Goal: Information Seeking & Learning: Learn about a topic

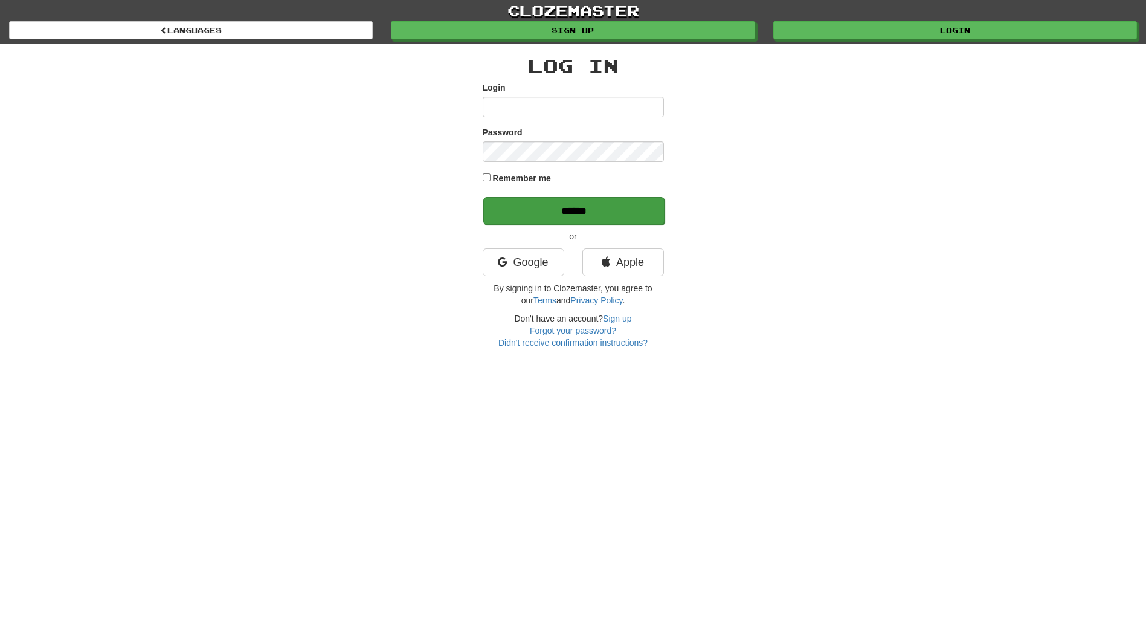
type input "**********"
click at [550, 197] on input "******" at bounding box center [573, 211] width 181 height 28
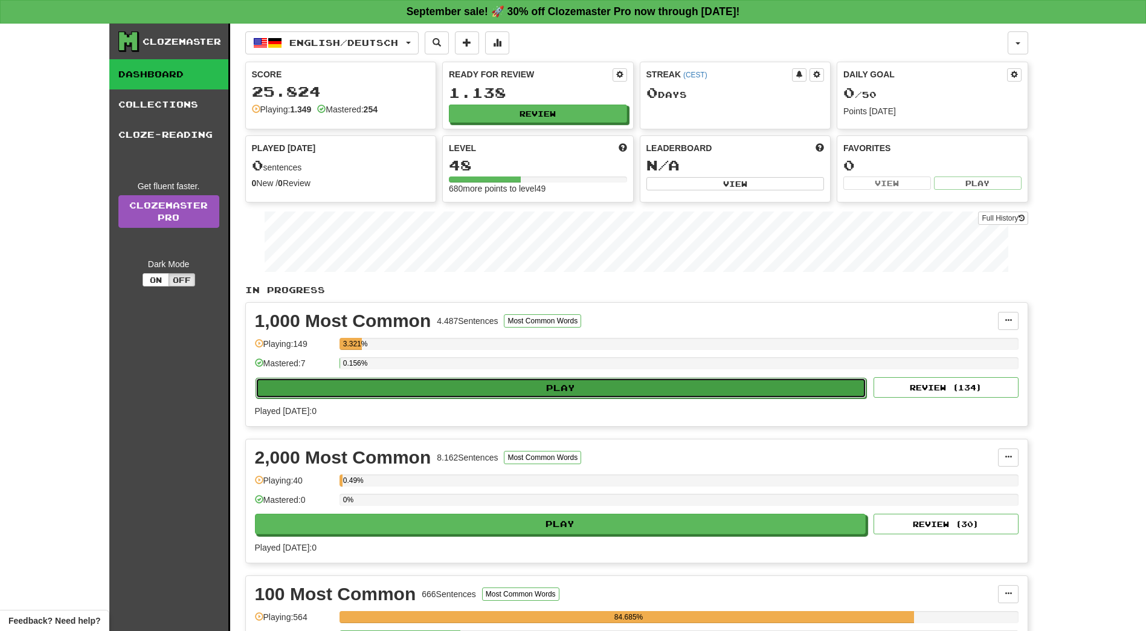
click at [595, 387] on button "Play" at bounding box center [562, 388] width 612 height 21
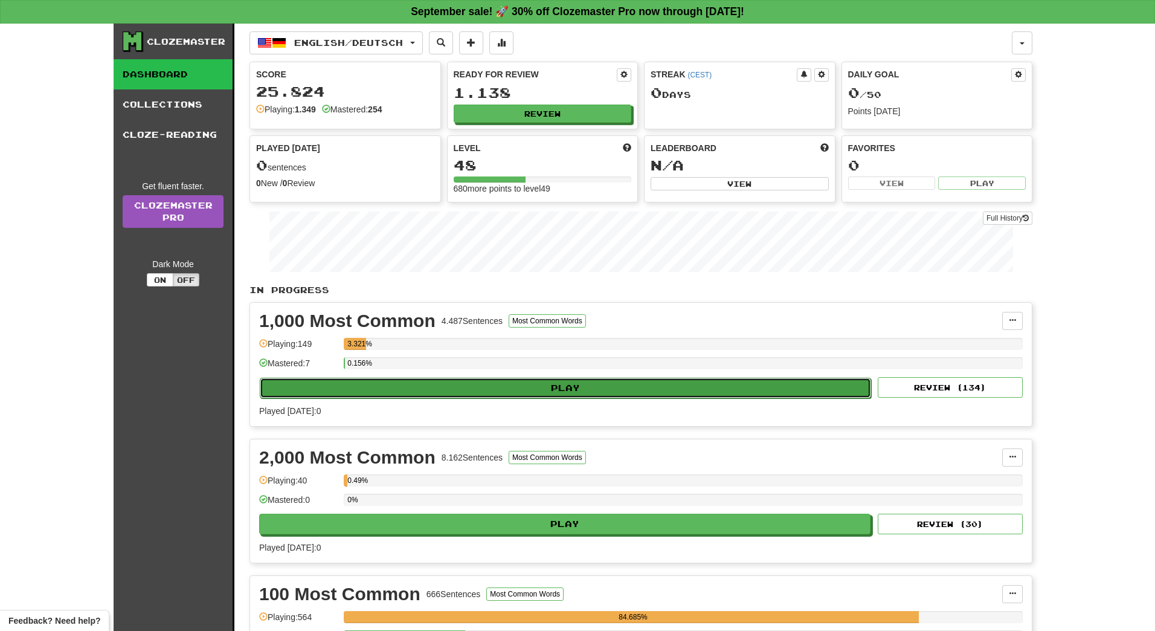
select select "**"
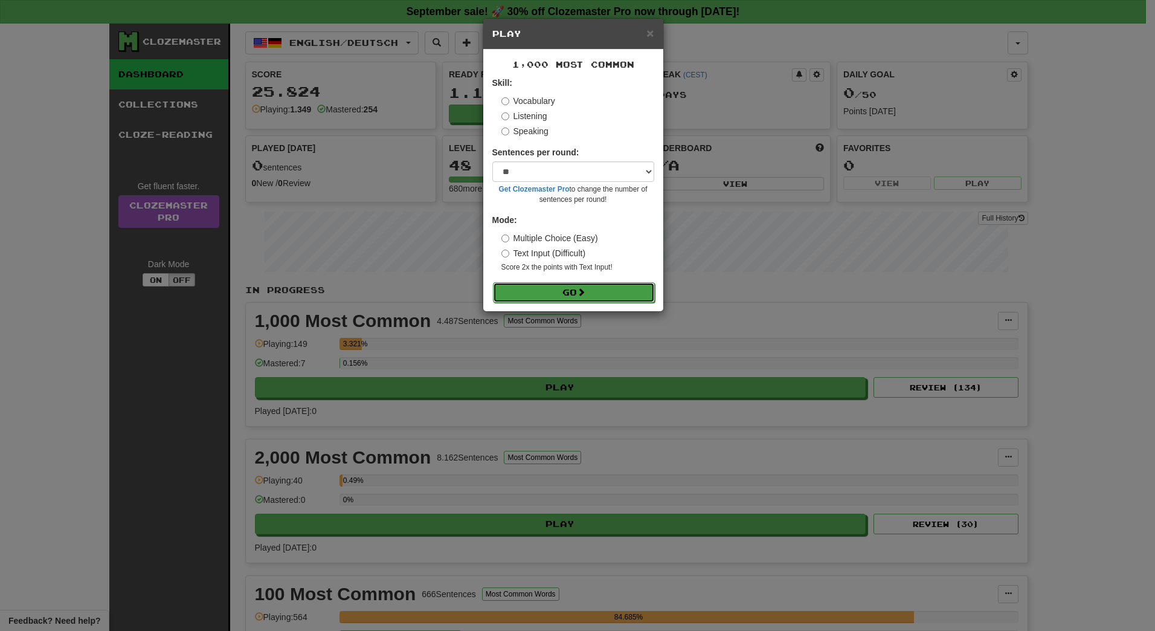
click at [582, 289] on span at bounding box center [581, 292] width 8 height 8
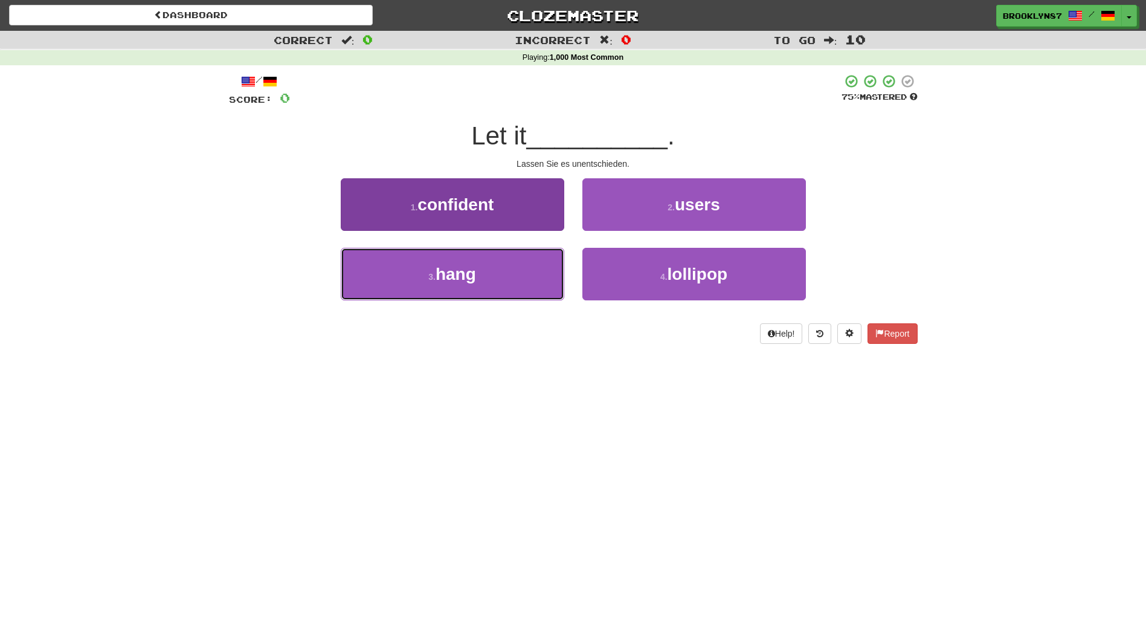
click at [405, 282] on button "3 . hang" at bounding box center [453, 274] width 224 height 53
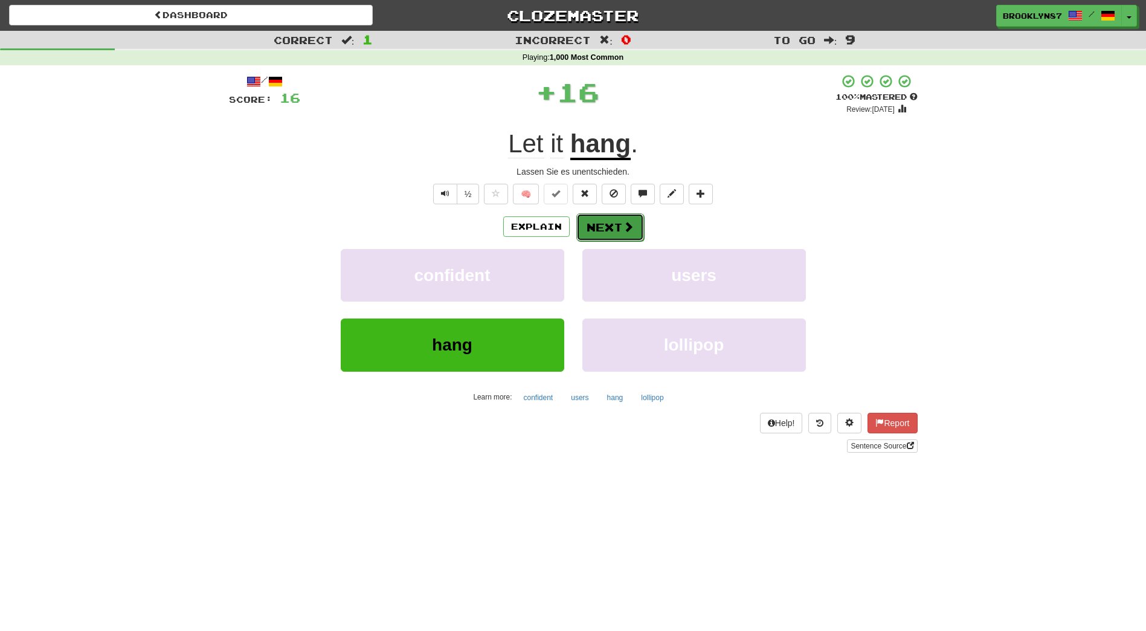
click at [612, 231] on button "Next" at bounding box center [610, 227] width 68 height 28
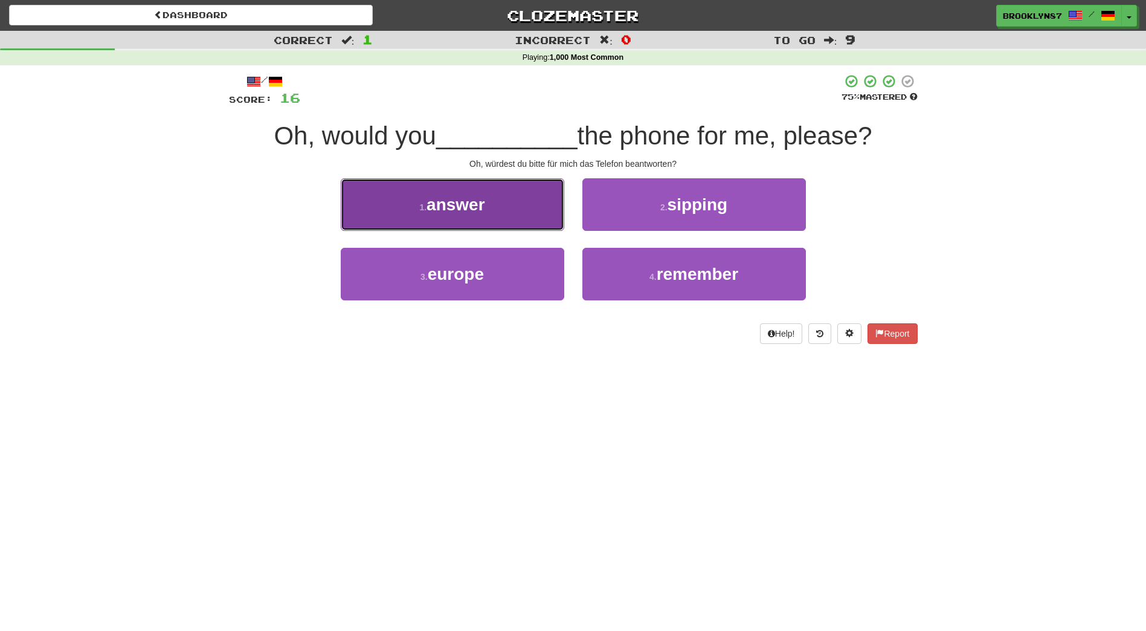
click at [465, 209] on span "answer" at bounding box center [456, 204] width 59 height 19
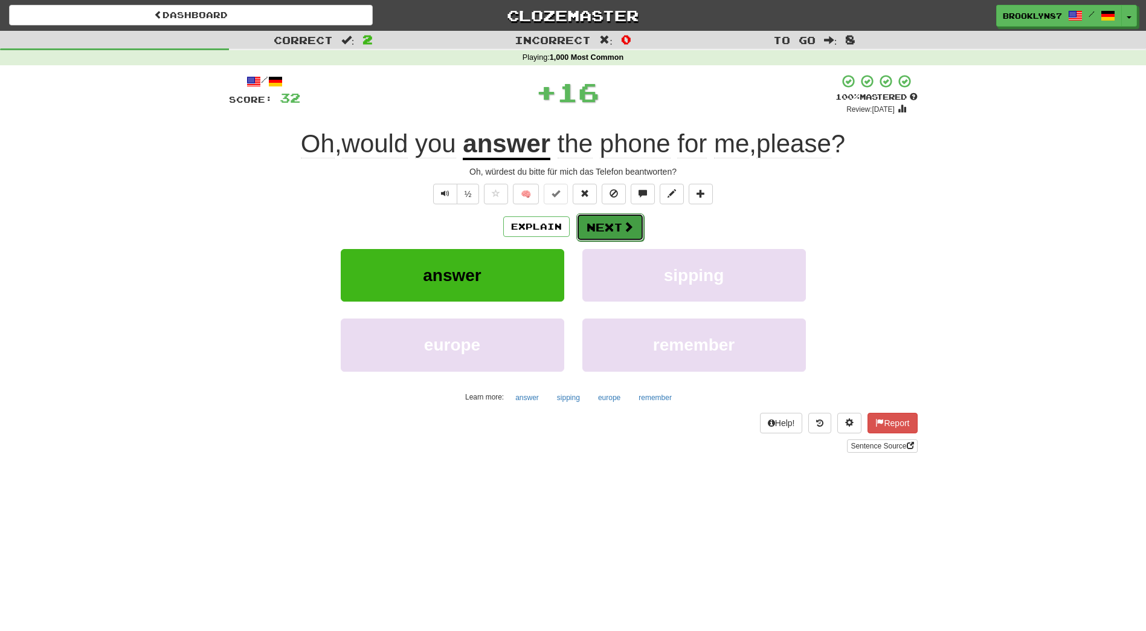
click at [630, 231] on span at bounding box center [628, 226] width 11 height 11
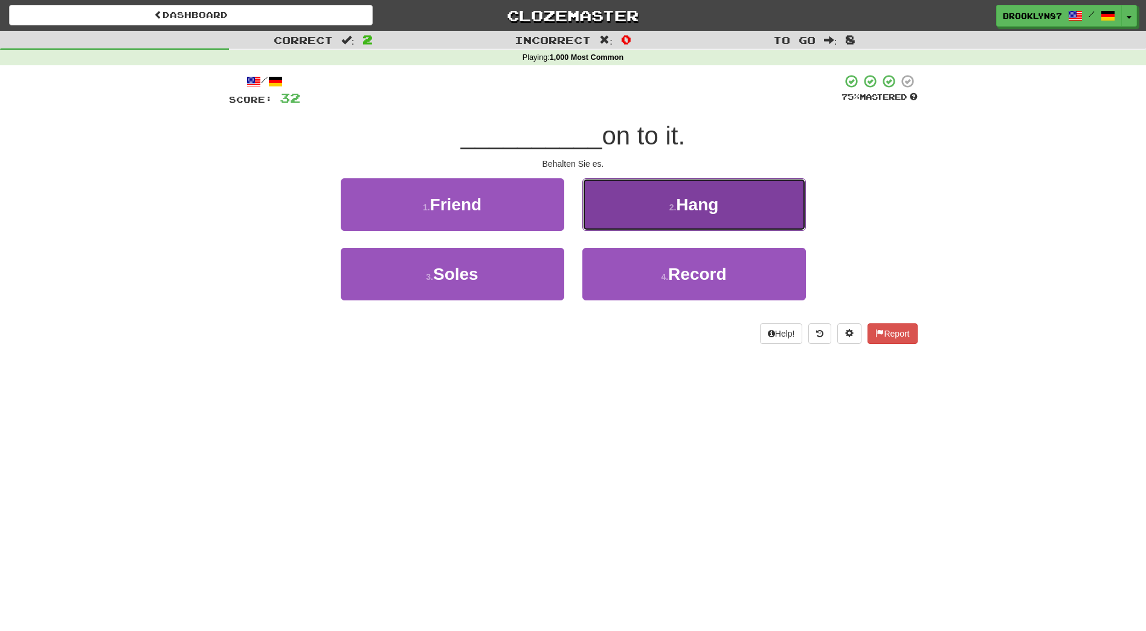
click at [721, 206] on button "2 . Hang" at bounding box center [695, 204] width 224 height 53
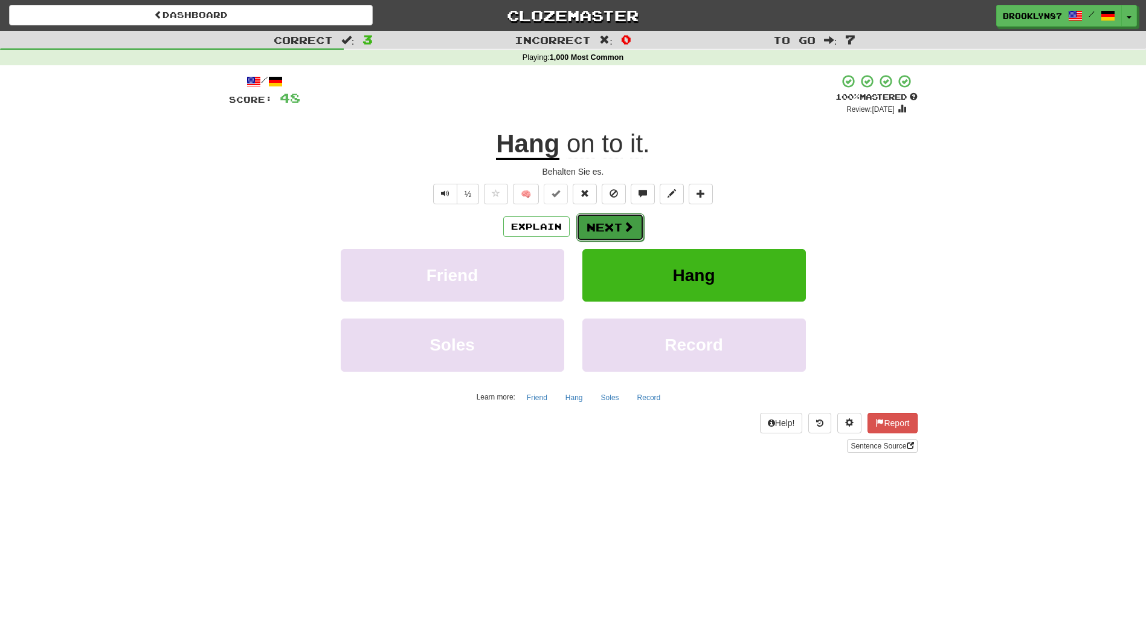
click at [605, 226] on button "Next" at bounding box center [610, 227] width 68 height 28
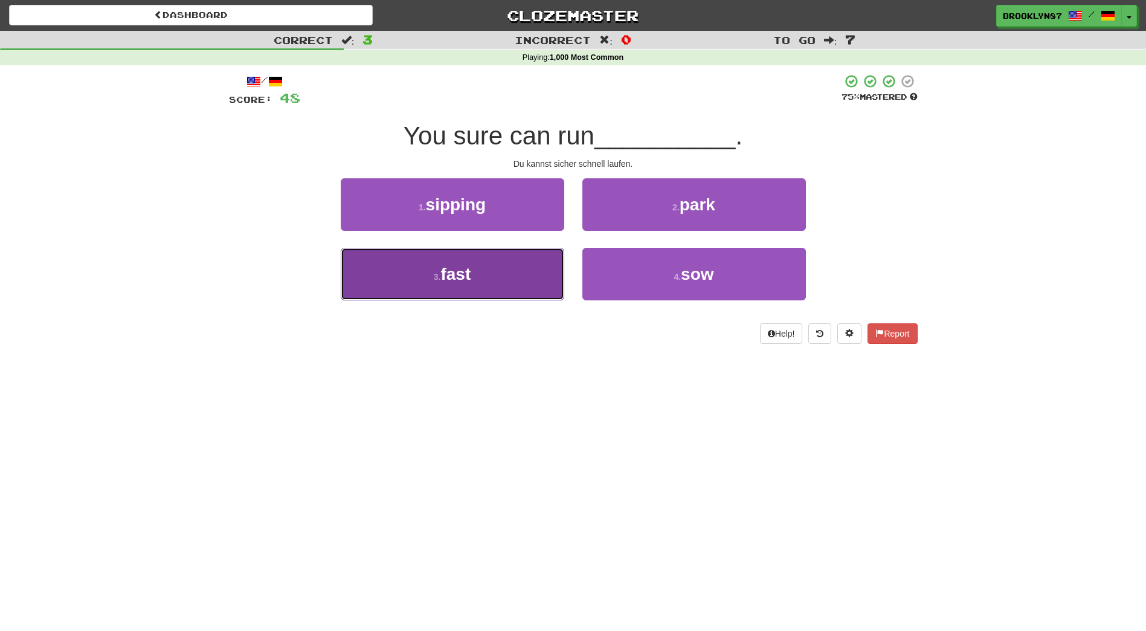
click at [468, 280] on span "fast" at bounding box center [456, 274] width 30 height 19
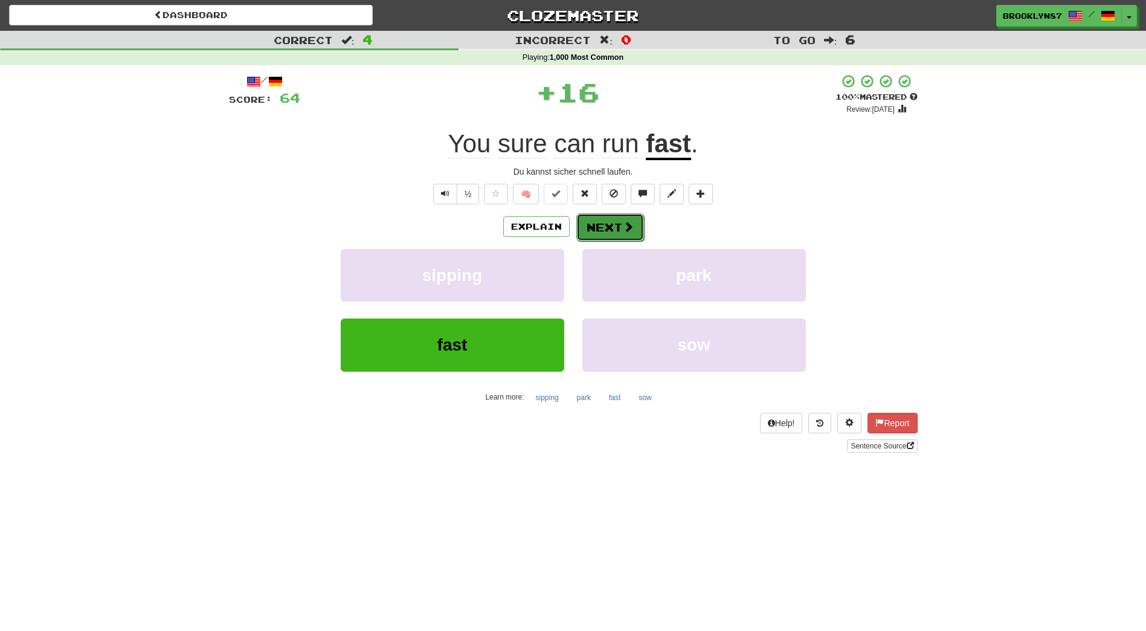
click at [626, 230] on span at bounding box center [628, 226] width 11 height 11
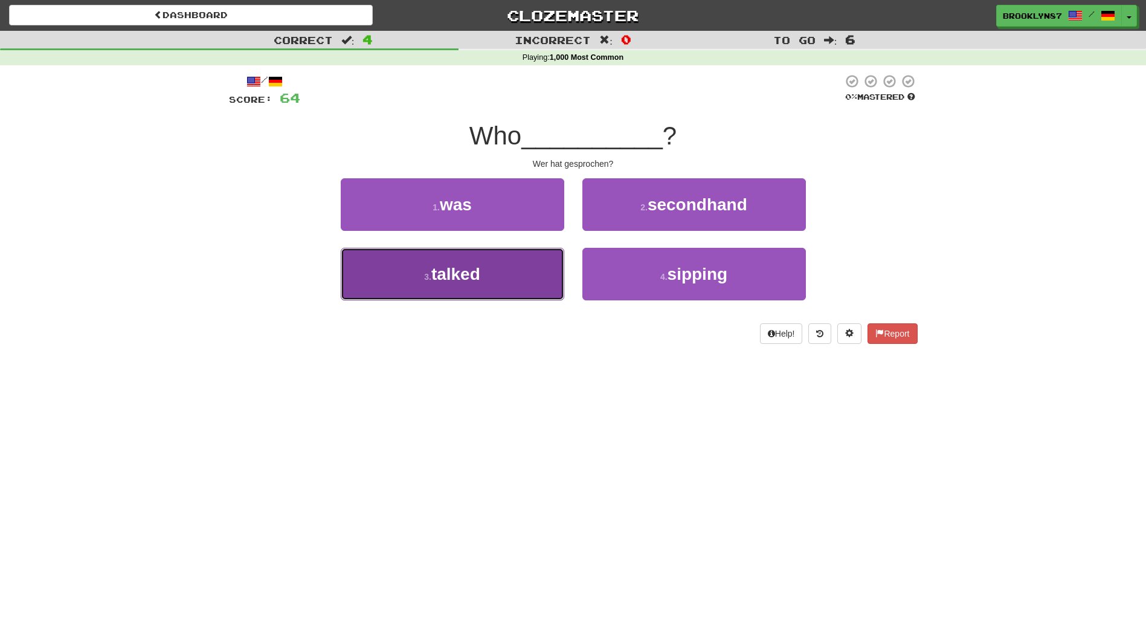
click at [492, 276] on button "3 . talked" at bounding box center [453, 274] width 224 height 53
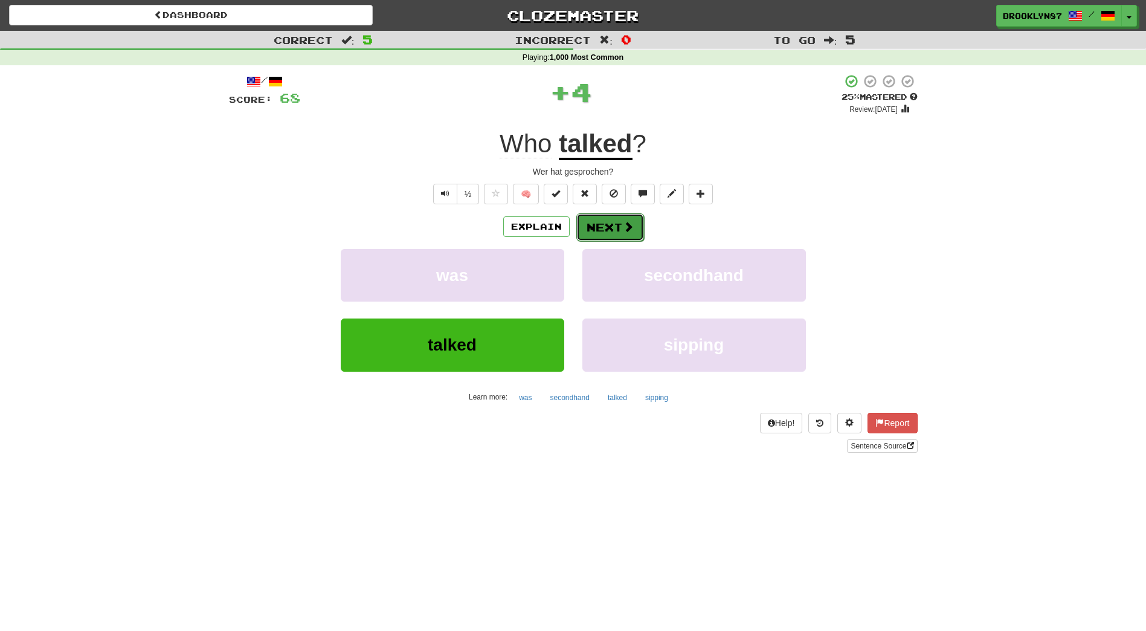
click at [619, 230] on button "Next" at bounding box center [610, 227] width 68 height 28
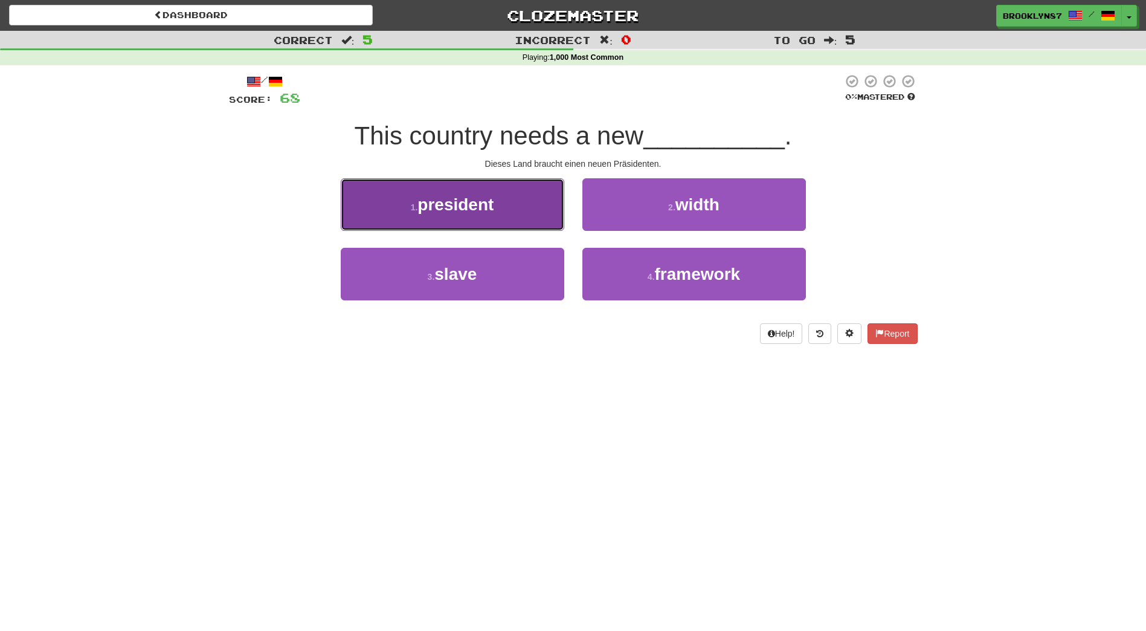
click at [525, 216] on button "1 . president" at bounding box center [453, 204] width 224 height 53
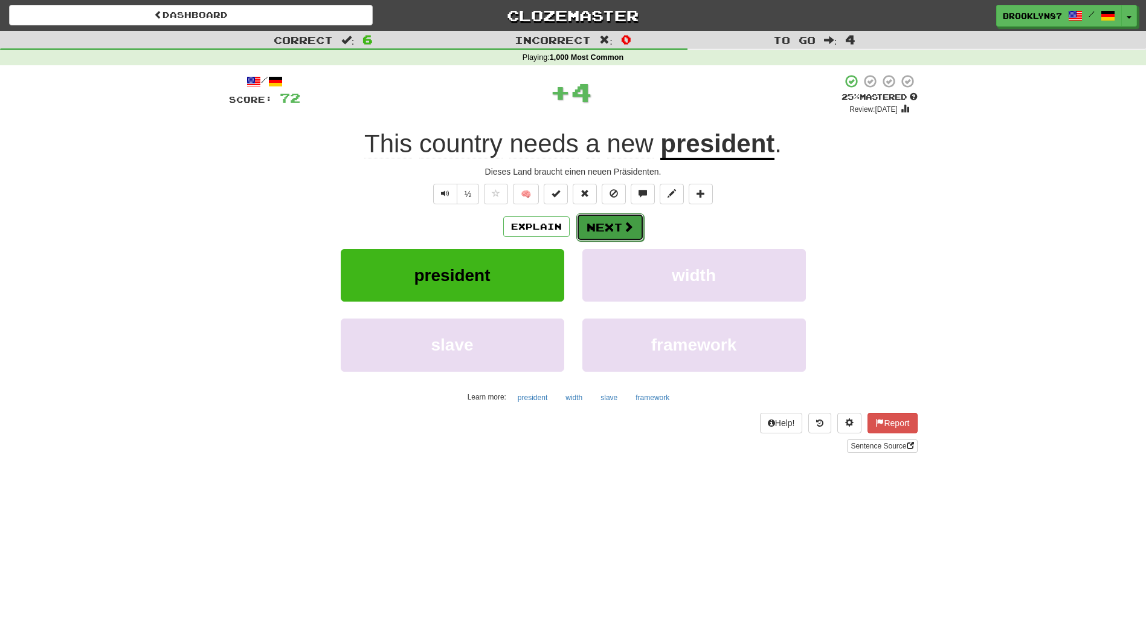
click at [602, 238] on button "Next" at bounding box center [610, 227] width 68 height 28
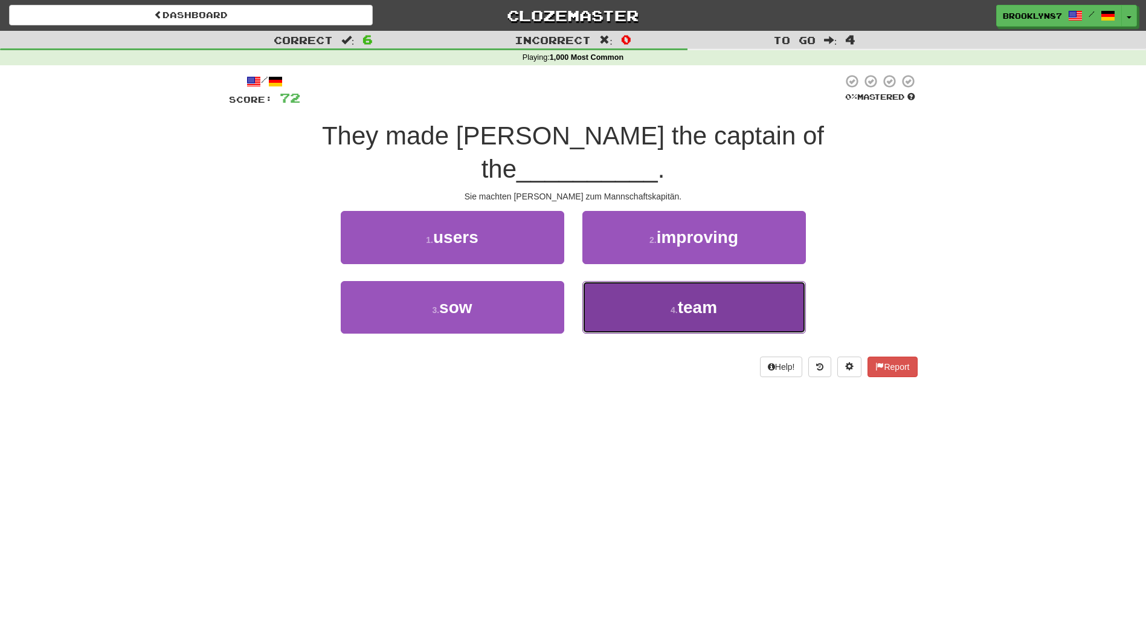
click at [659, 281] on button "4 . team" at bounding box center [695, 307] width 224 height 53
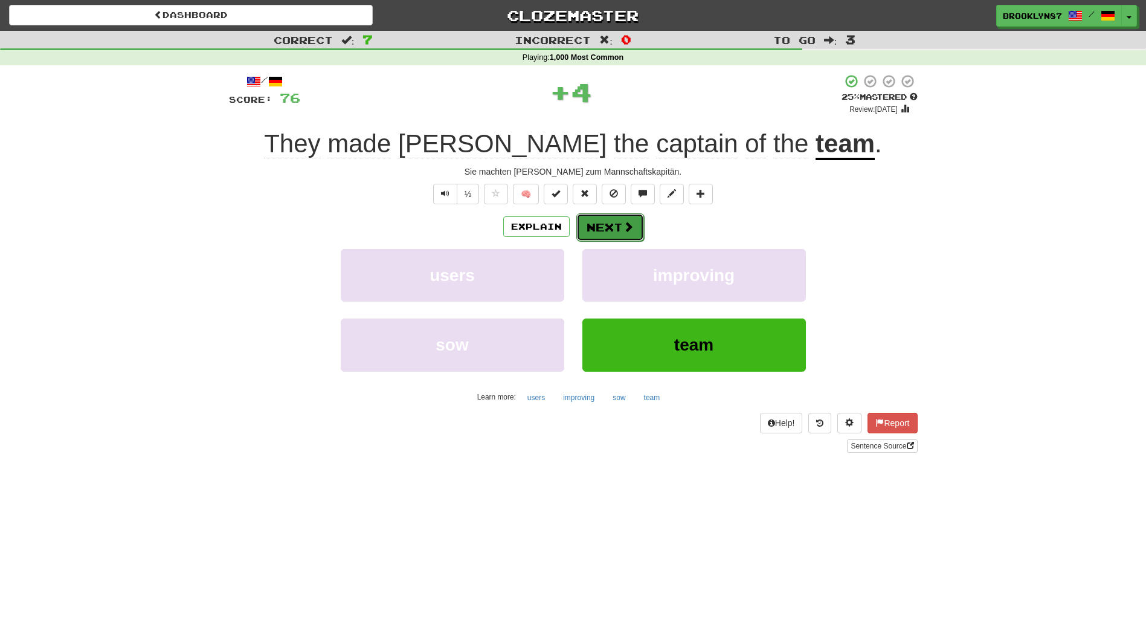
click at [614, 229] on button "Next" at bounding box center [610, 227] width 68 height 28
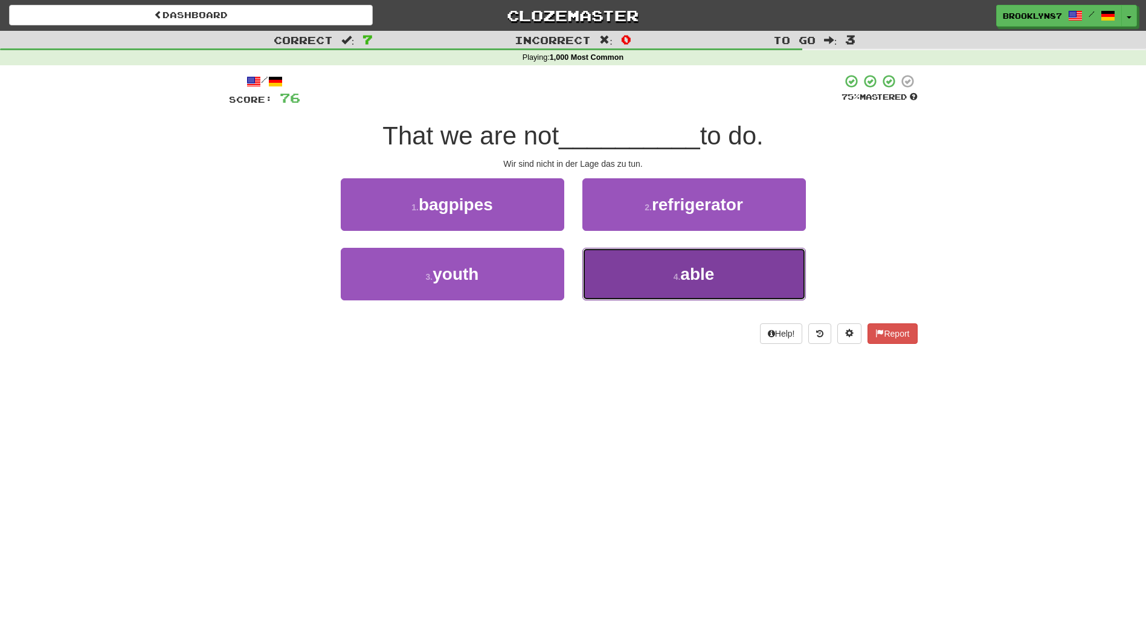
click at [687, 289] on button "4 . able" at bounding box center [695, 274] width 224 height 53
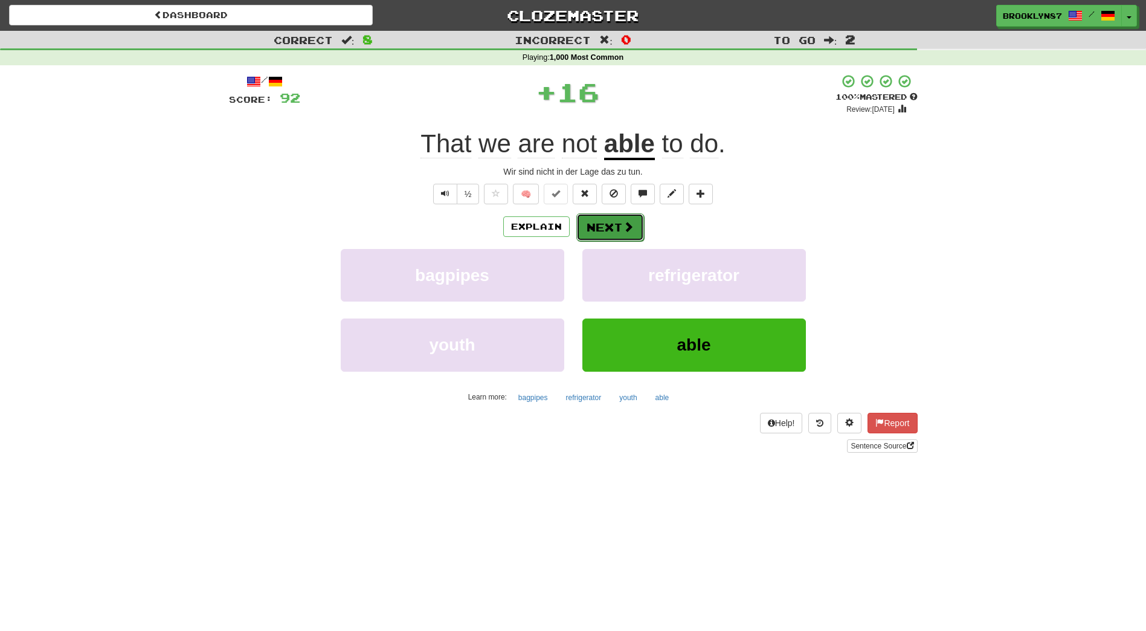
click at [628, 225] on span at bounding box center [628, 226] width 11 height 11
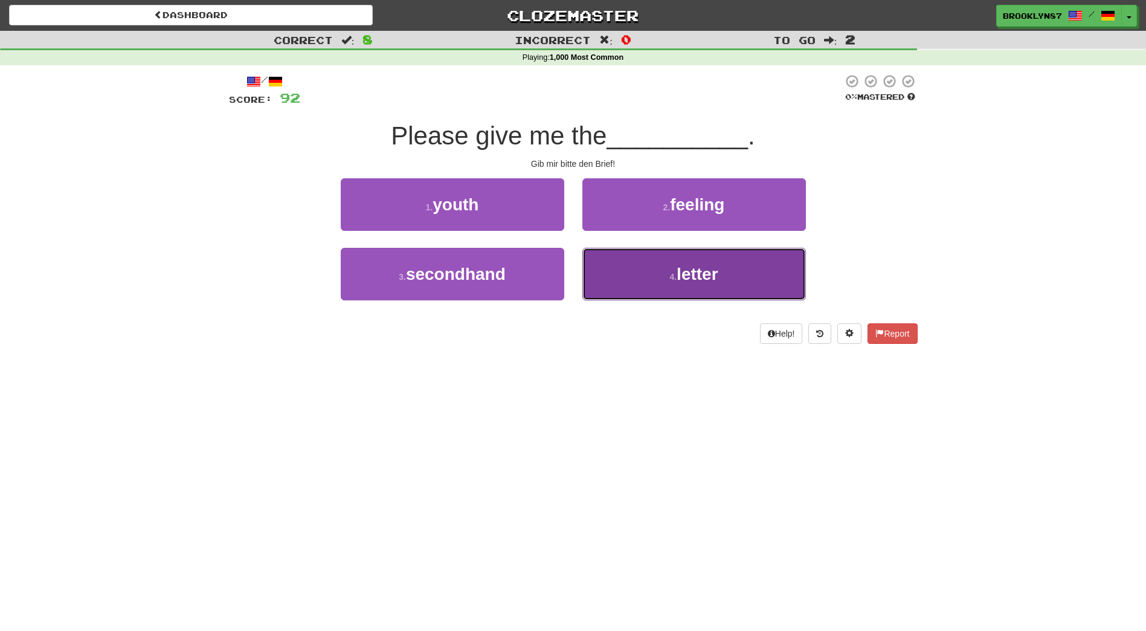
click at [696, 289] on button "4 . letter" at bounding box center [695, 274] width 224 height 53
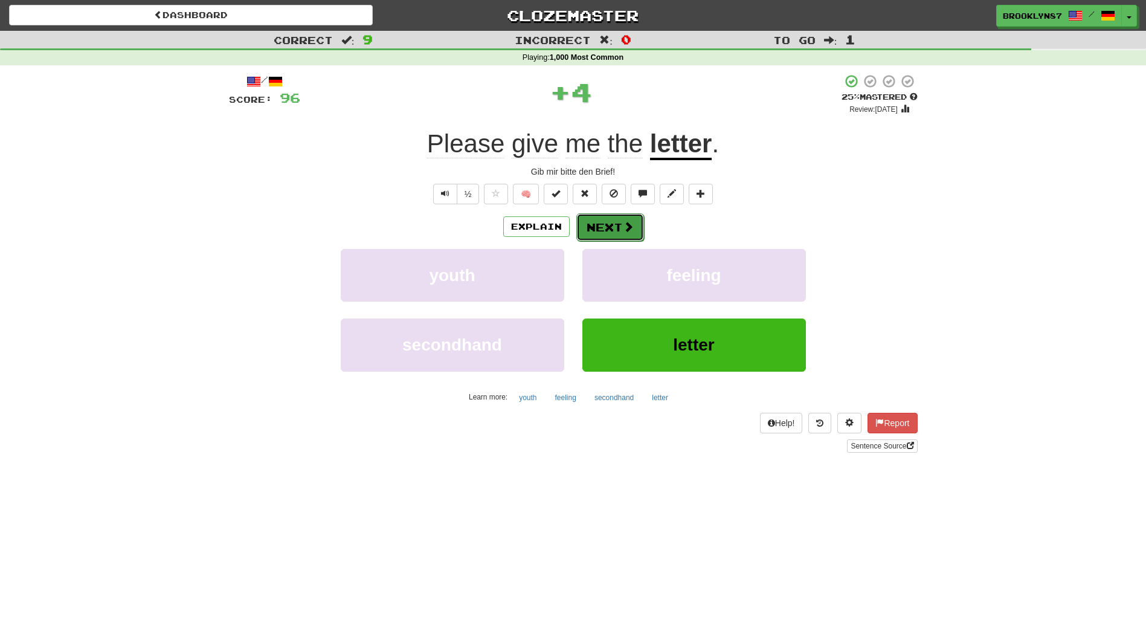
click at [611, 236] on button "Next" at bounding box center [610, 227] width 68 height 28
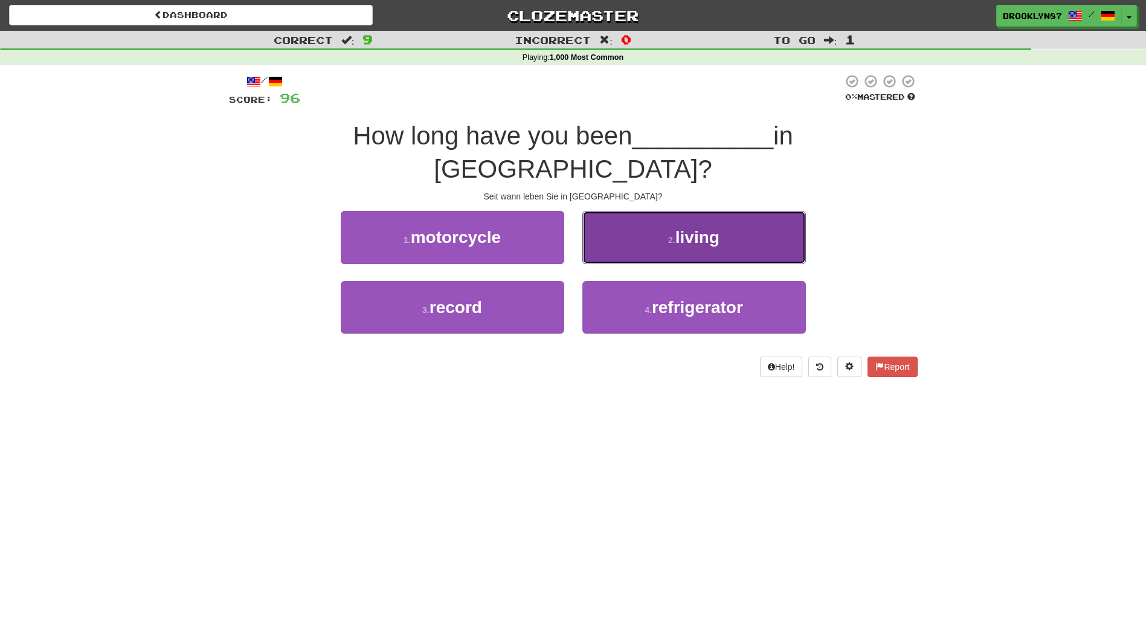
click at [705, 228] on span "living" at bounding box center [698, 237] width 44 height 19
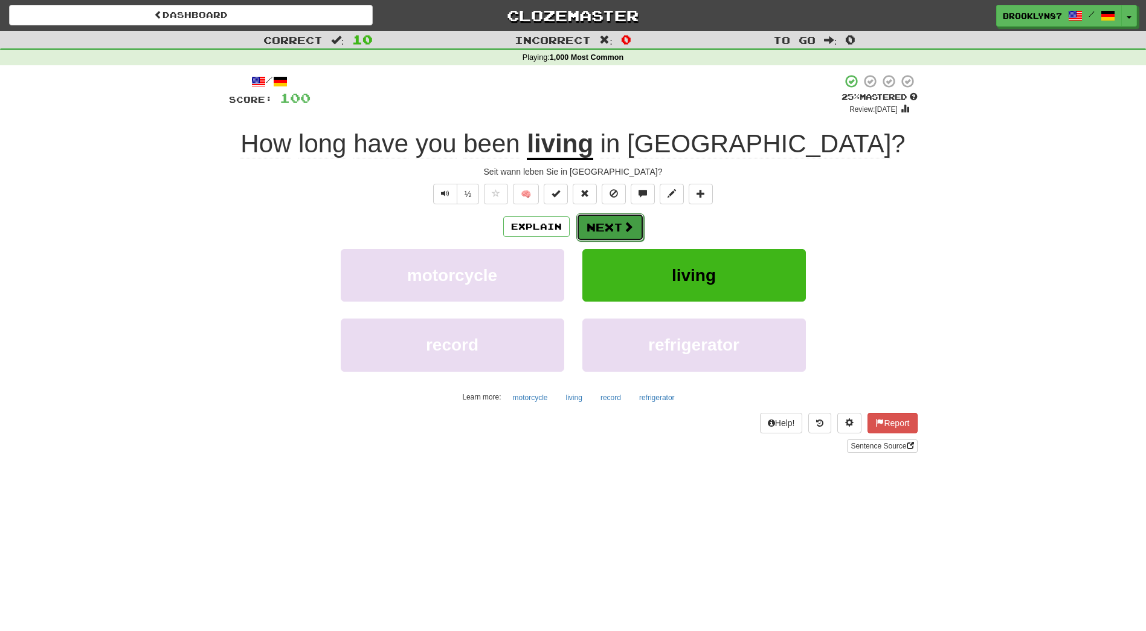
click at [615, 233] on button "Next" at bounding box center [610, 227] width 68 height 28
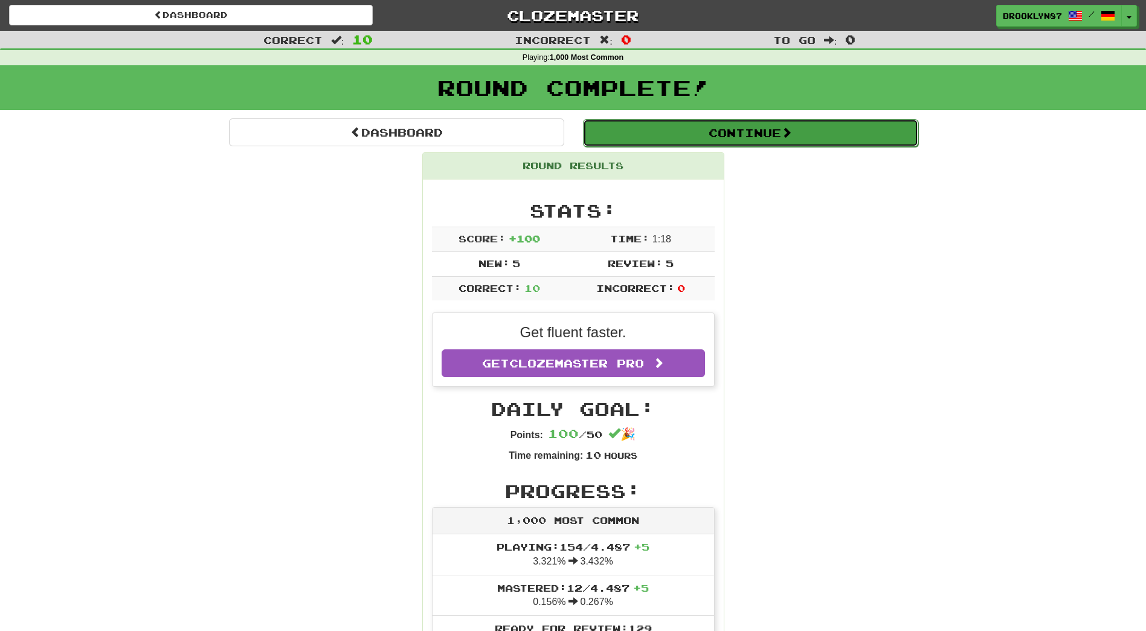
click at [675, 125] on button "Continue" at bounding box center [750, 133] width 335 height 28
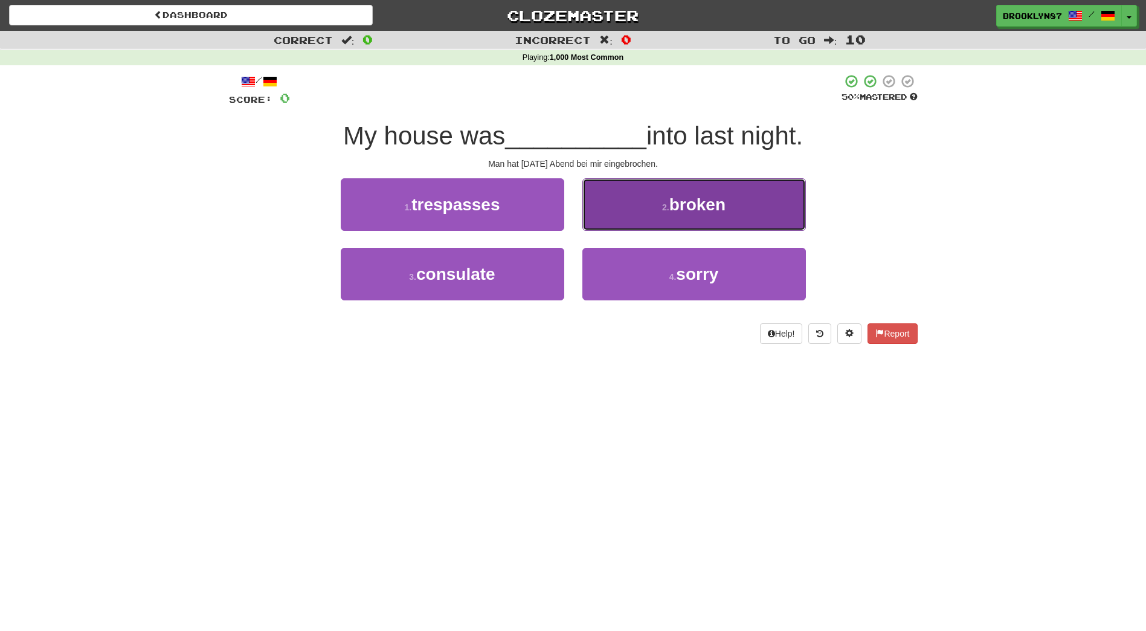
click at [694, 207] on span "broken" at bounding box center [698, 204] width 56 height 19
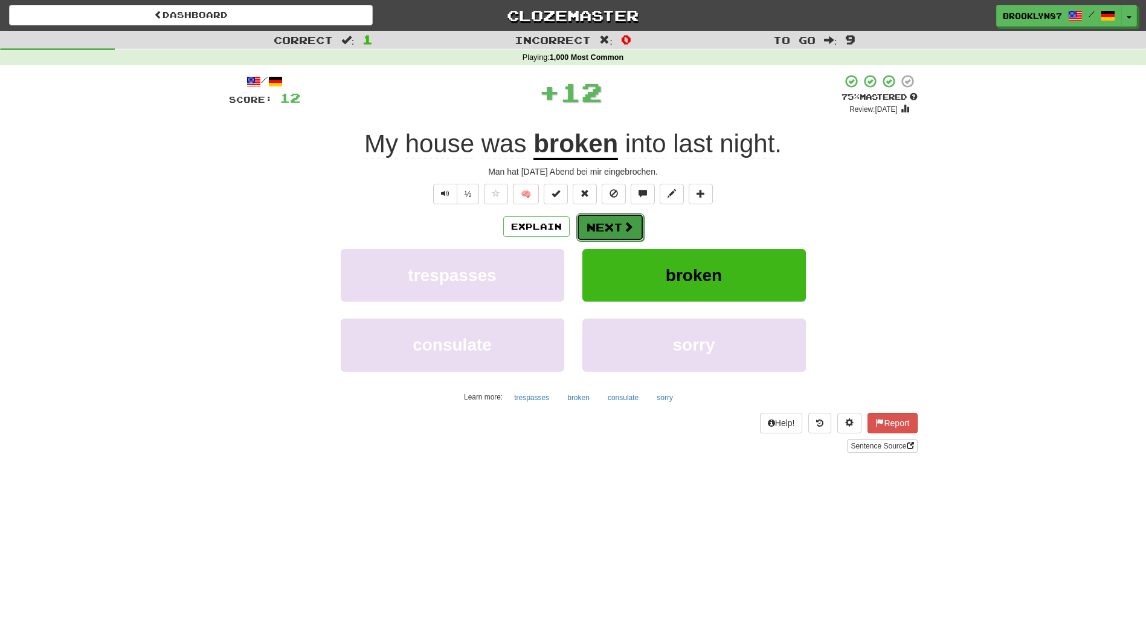
click at [609, 240] on button "Next" at bounding box center [610, 227] width 68 height 28
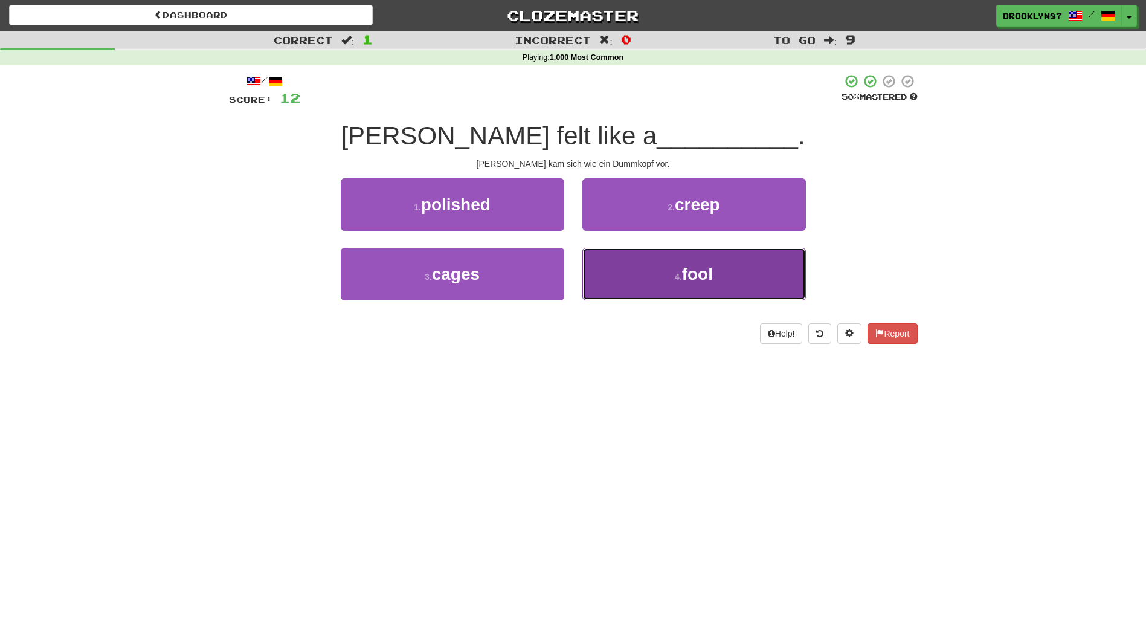
click at [685, 280] on span "fool" at bounding box center [697, 274] width 31 height 19
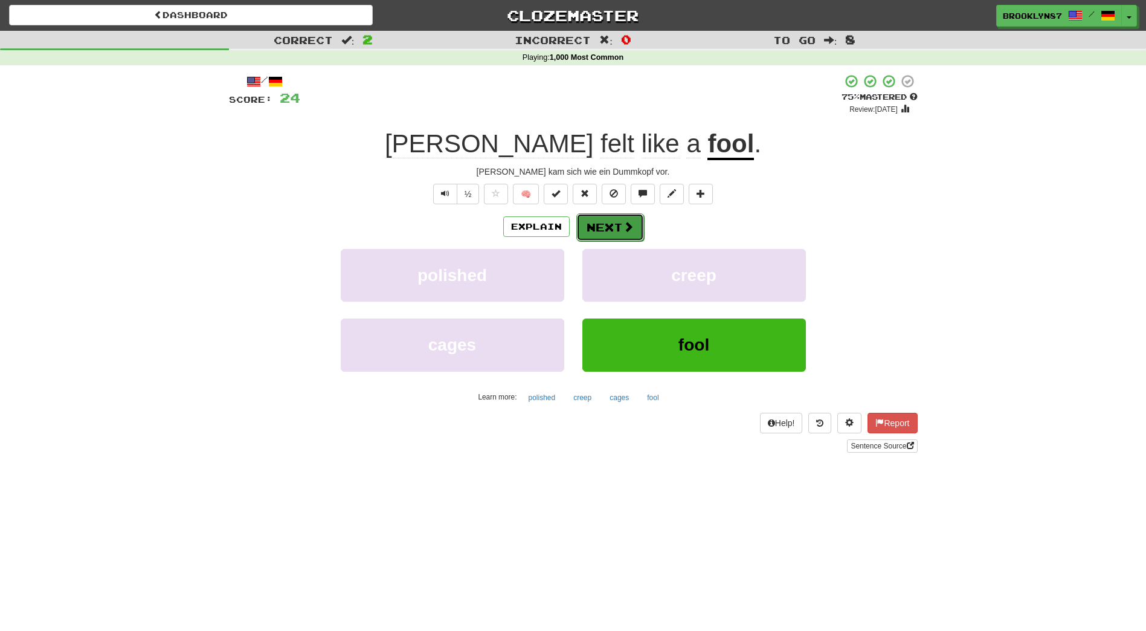
click at [608, 226] on button "Next" at bounding box center [610, 227] width 68 height 28
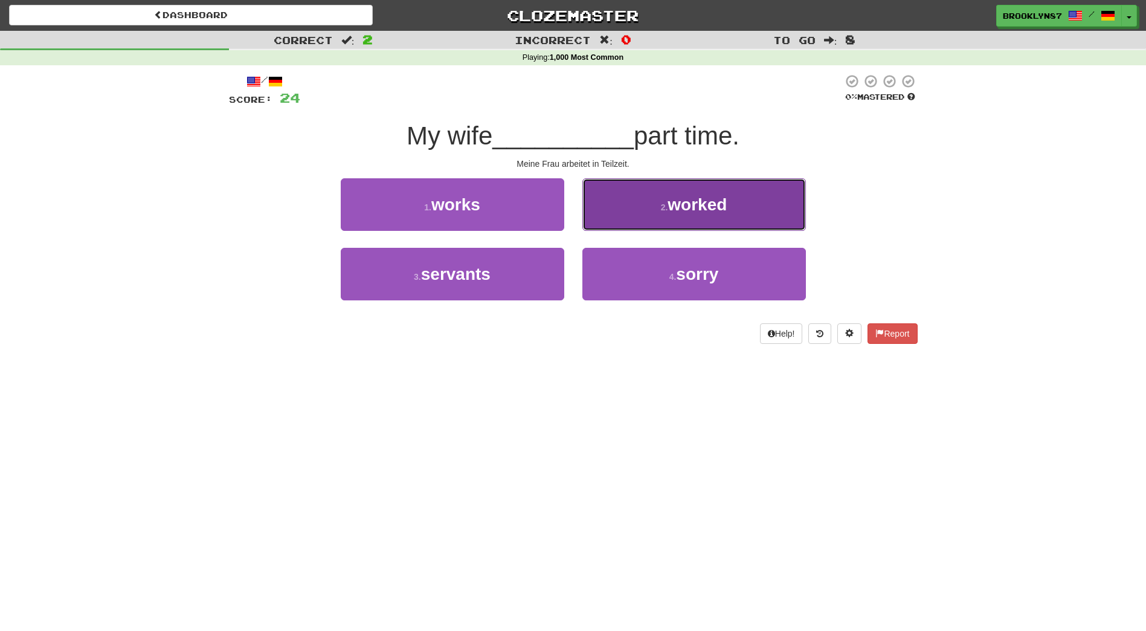
click at [720, 216] on button "2 . worked" at bounding box center [695, 204] width 224 height 53
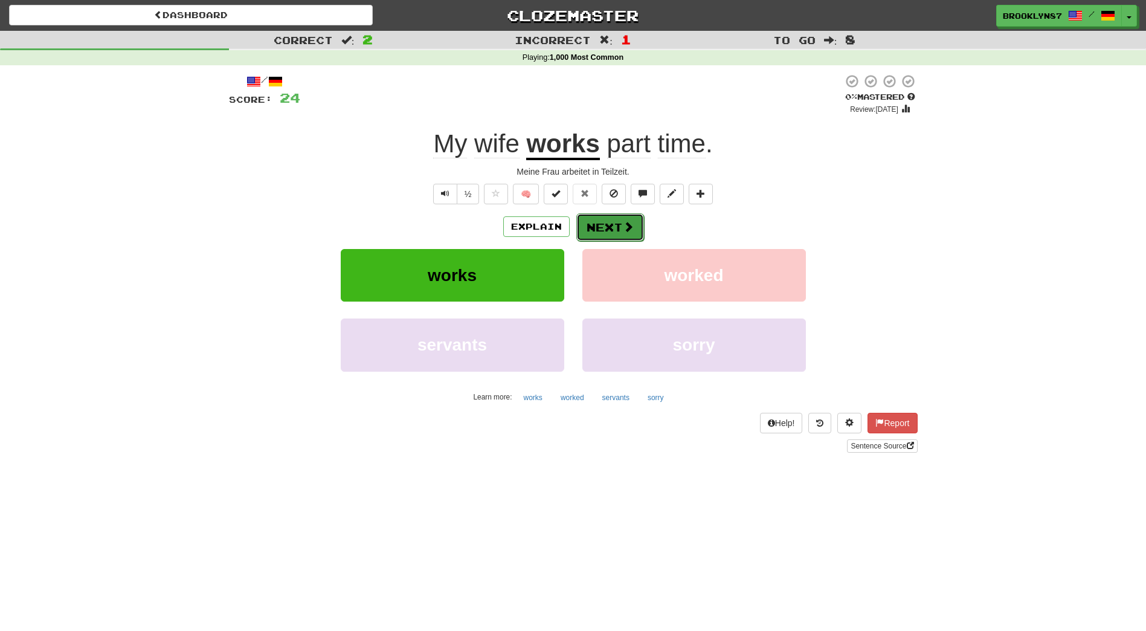
click at [624, 224] on span at bounding box center [628, 226] width 11 height 11
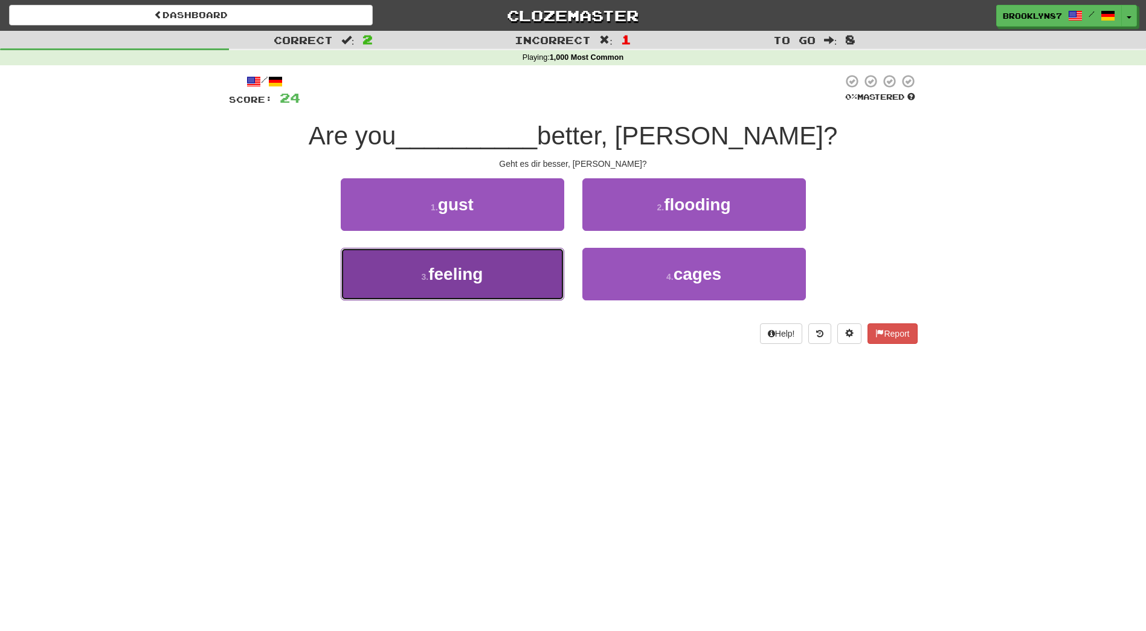
click at [463, 271] on span "feeling" at bounding box center [455, 274] width 54 height 19
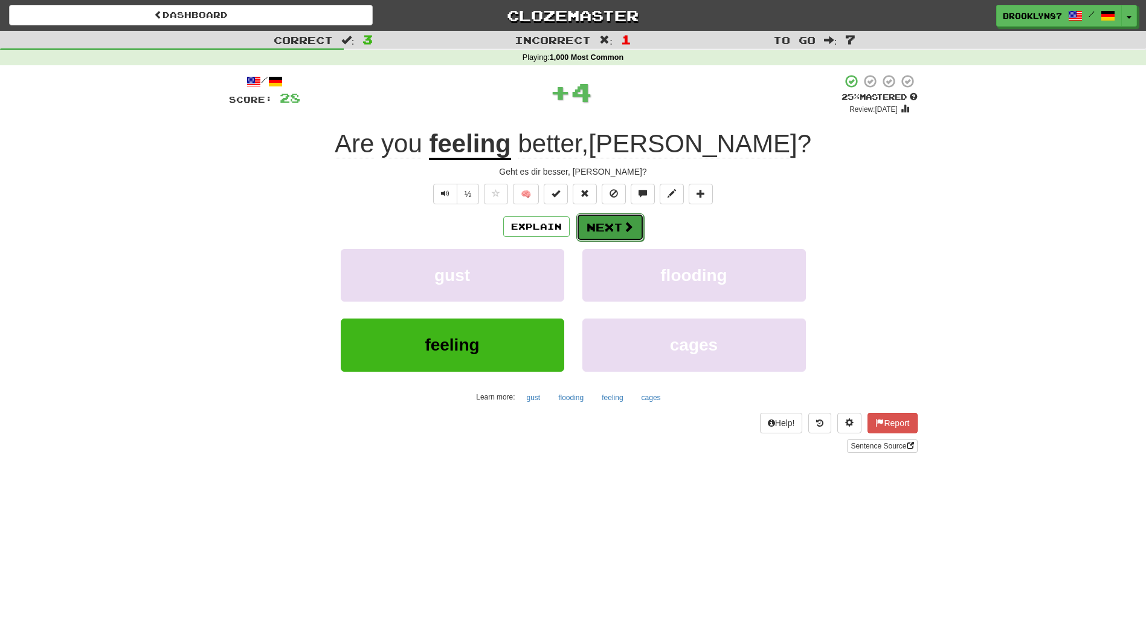
click at [615, 224] on button "Next" at bounding box center [610, 227] width 68 height 28
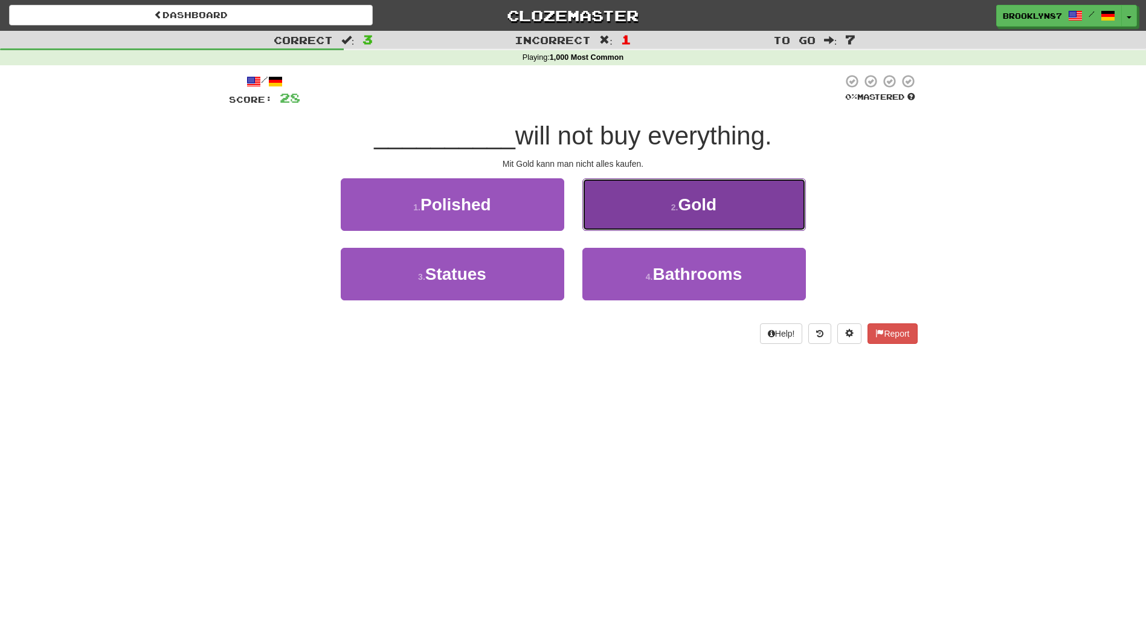
click at [645, 200] on button "2 . Gold" at bounding box center [695, 204] width 224 height 53
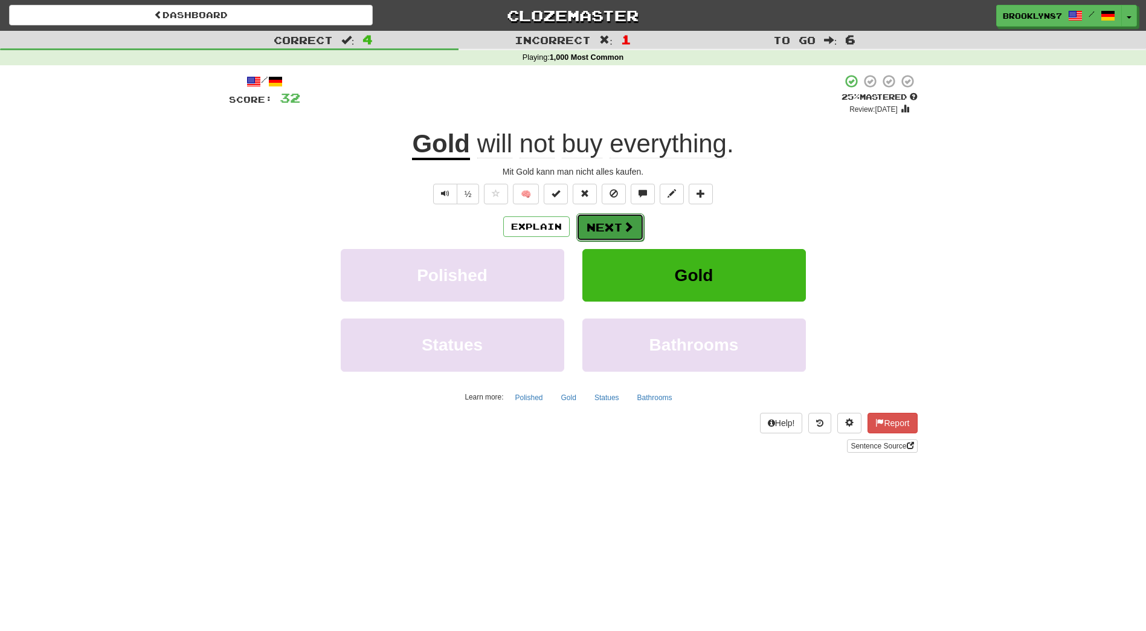
click at [624, 224] on span at bounding box center [628, 226] width 11 height 11
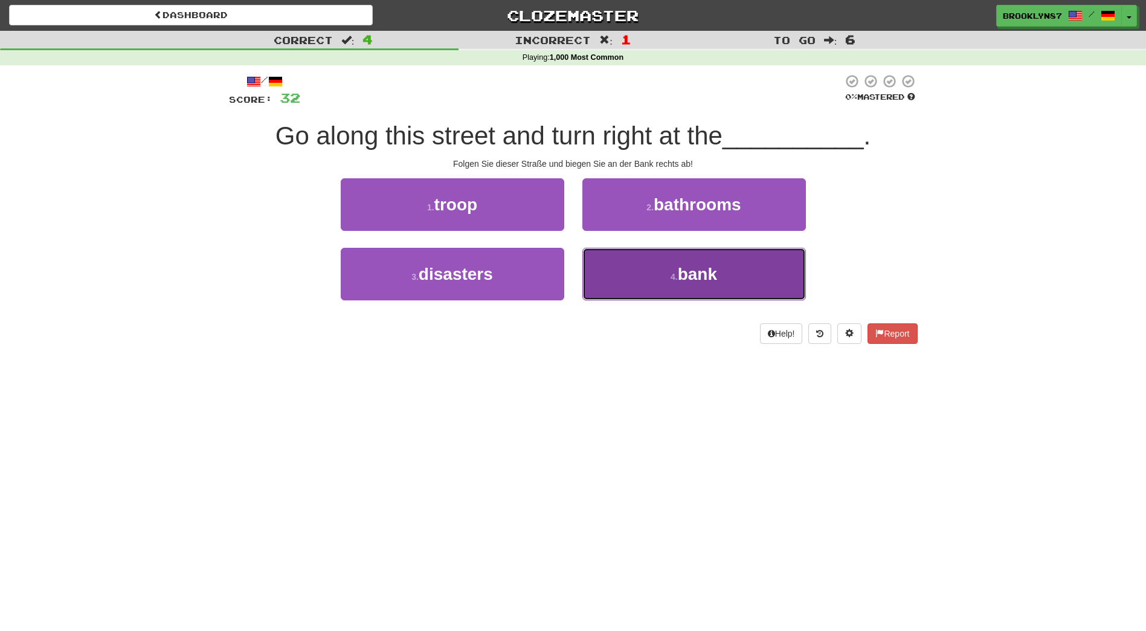
click at [652, 282] on button "4 . bank" at bounding box center [695, 274] width 224 height 53
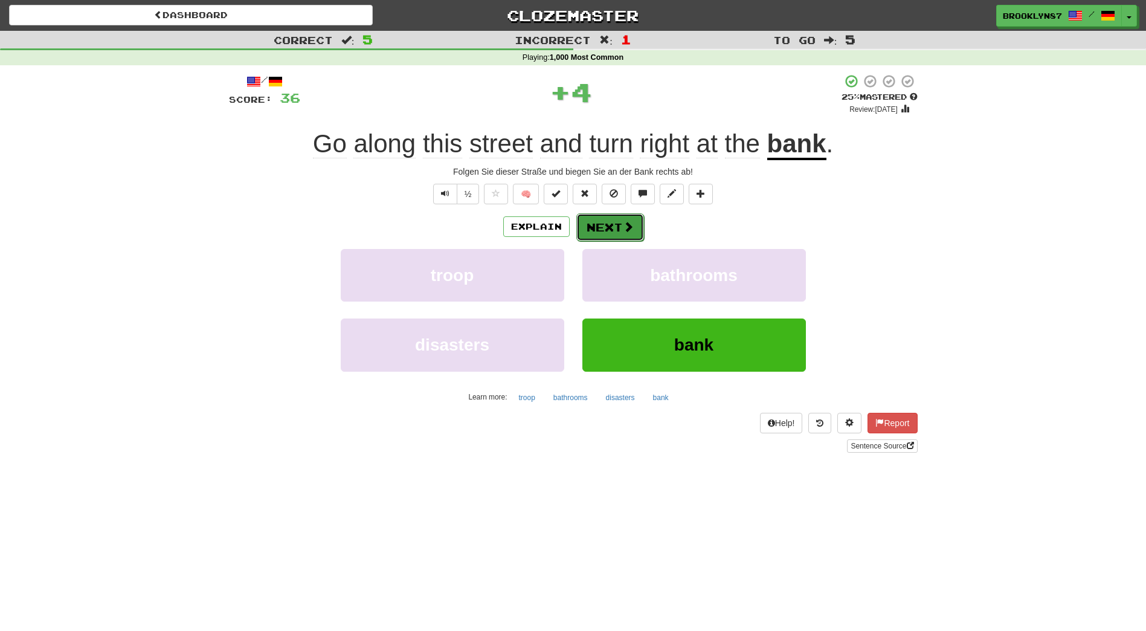
click at [616, 220] on button "Next" at bounding box center [610, 227] width 68 height 28
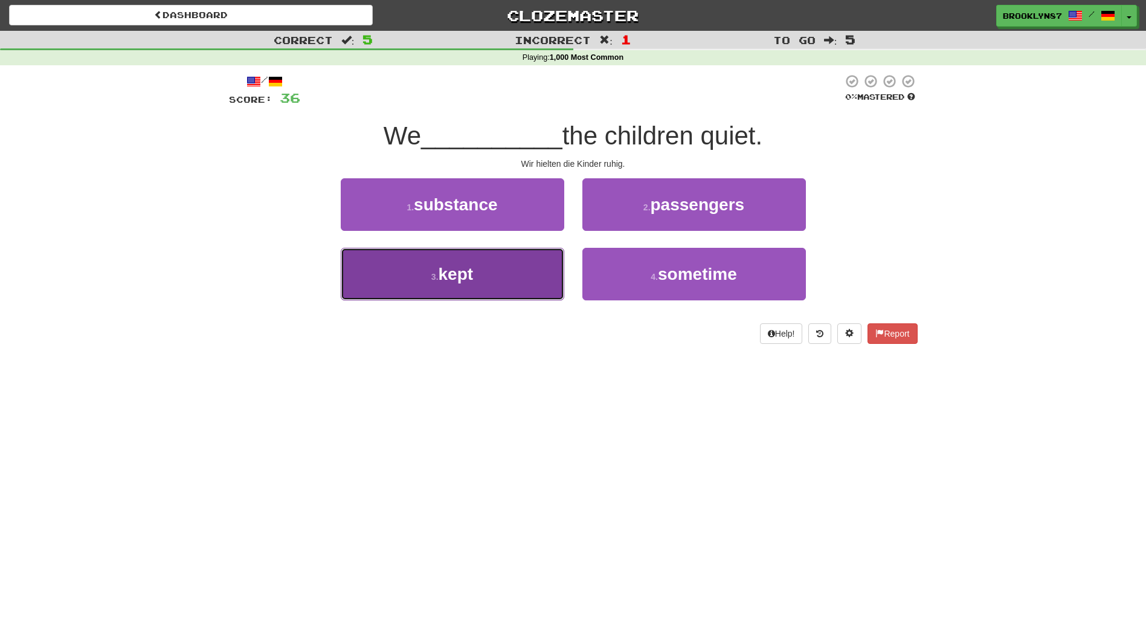
click at [462, 287] on button "3 . kept" at bounding box center [453, 274] width 224 height 53
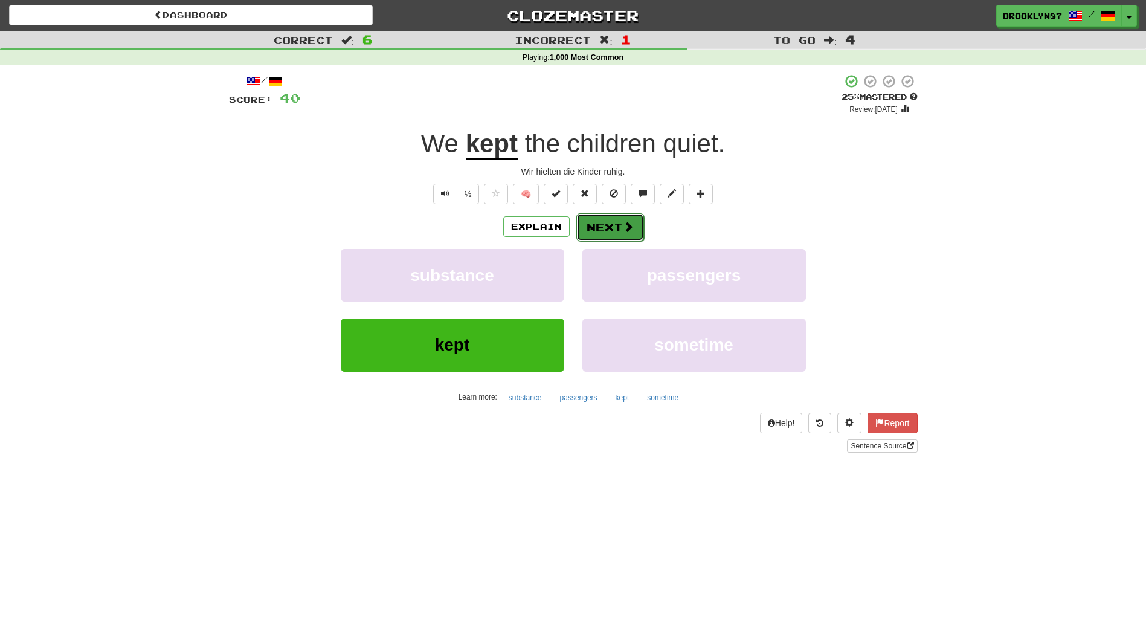
click at [623, 228] on span at bounding box center [628, 226] width 11 height 11
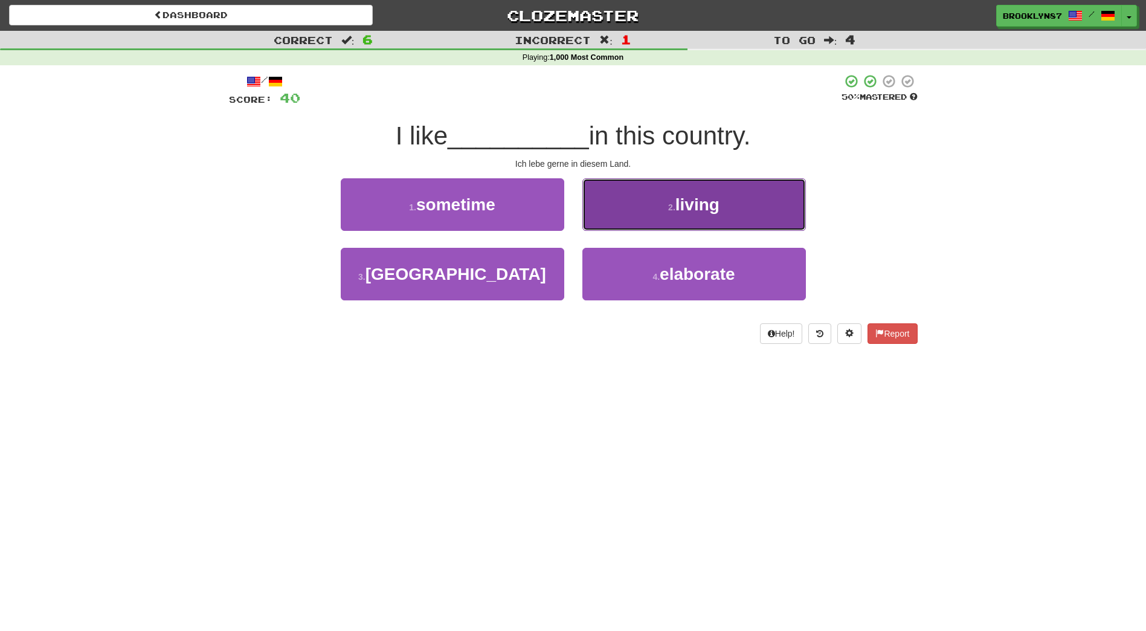
click at [699, 219] on button "2 . living" at bounding box center [695, 204] width 224 height 53
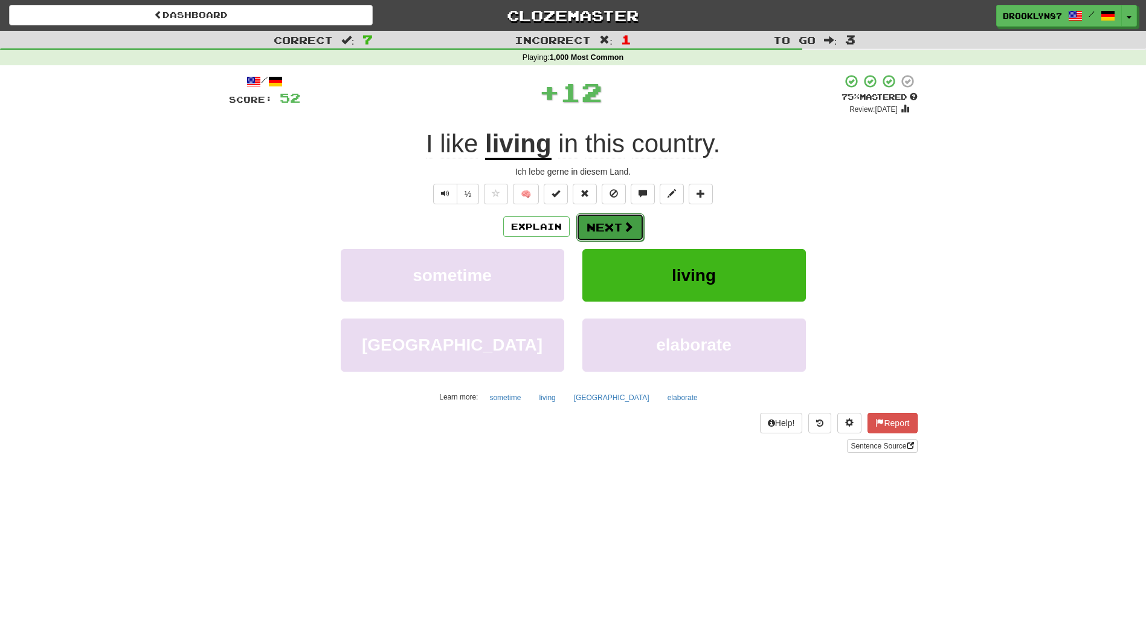
click at [613, 229] on button "Next" at bounding box center [610, 227] width 68 height 28
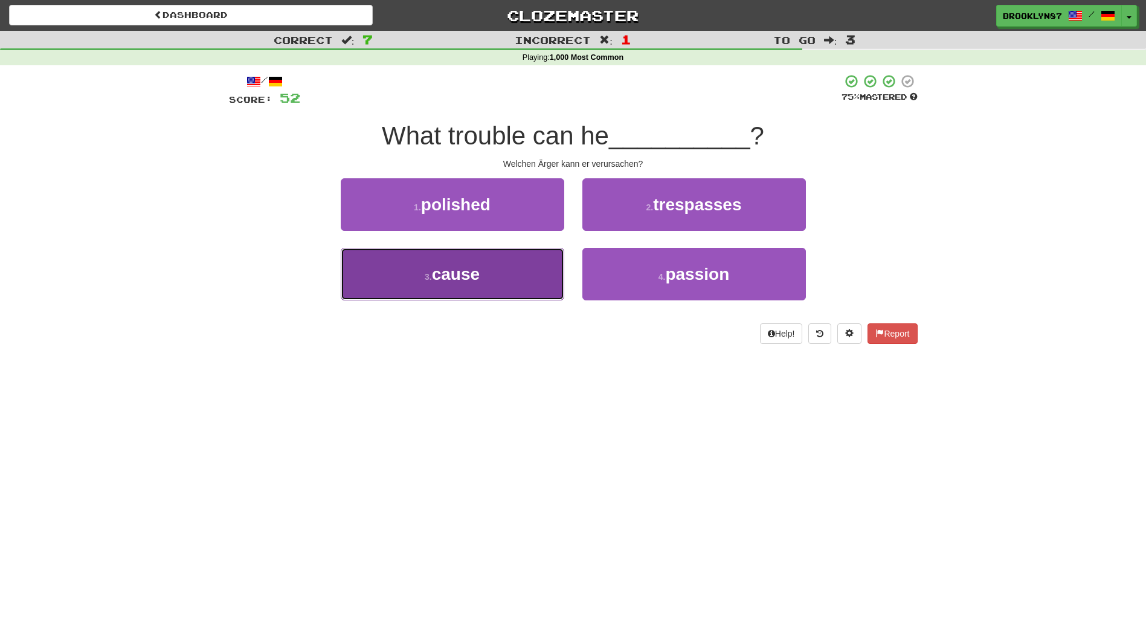
click at [417, 269] on button "3 . cause" at bounding box center [453, 274] width 224 height 53
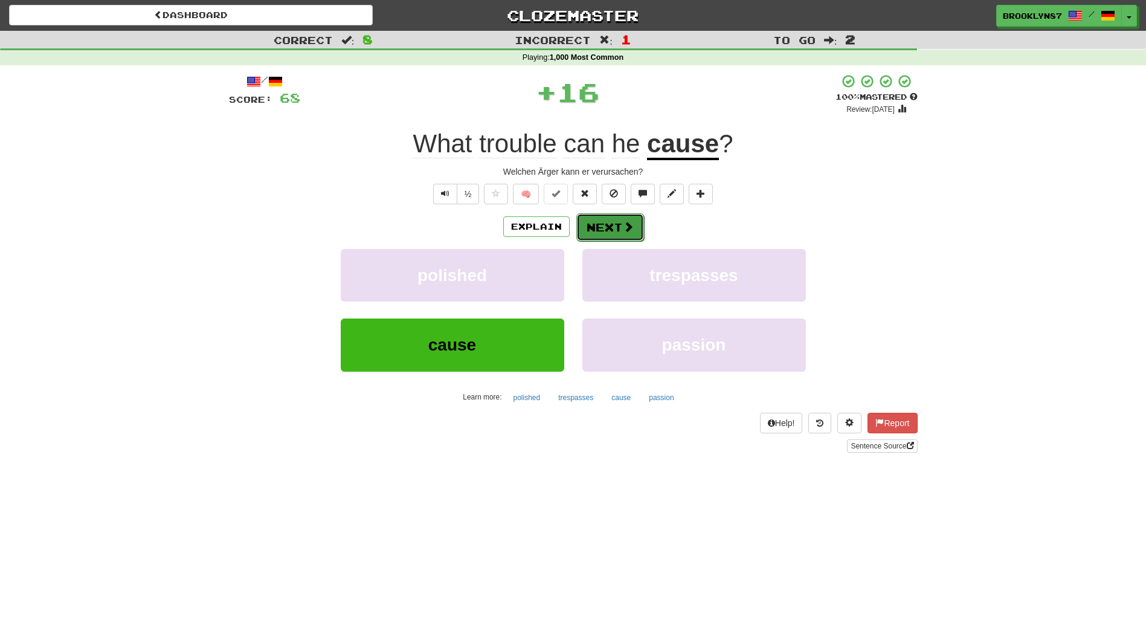
click at [607, 223] on button "Next" at bounding box center [610, 227] width 68 height 28
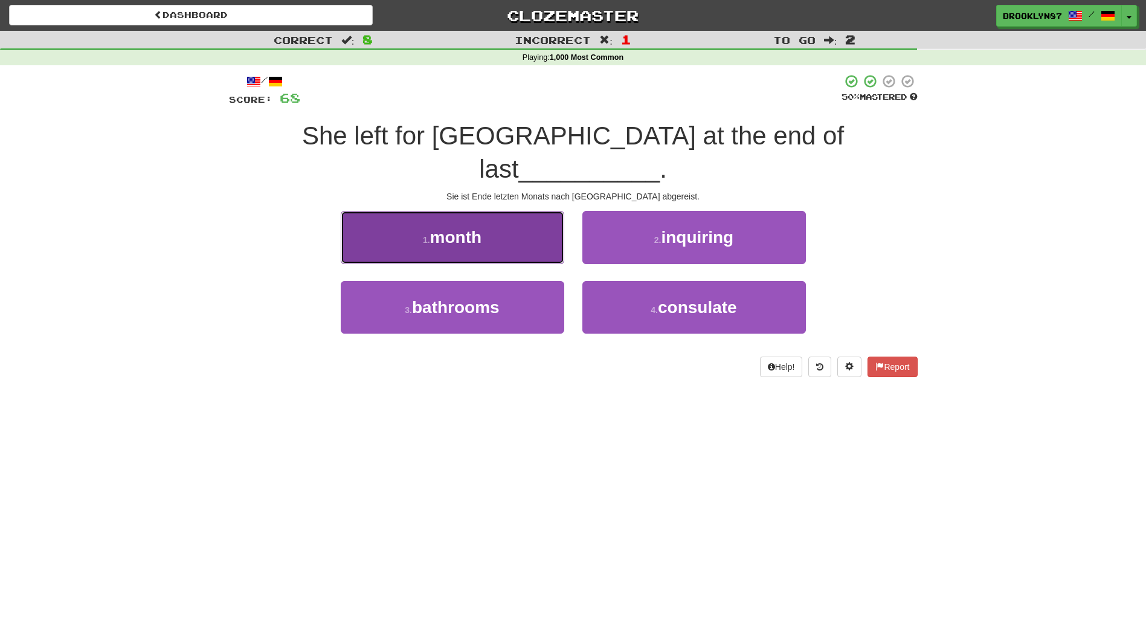
click at [495, 213] on button "1 . month" at bounding box center [453, 237] width 224 height 53
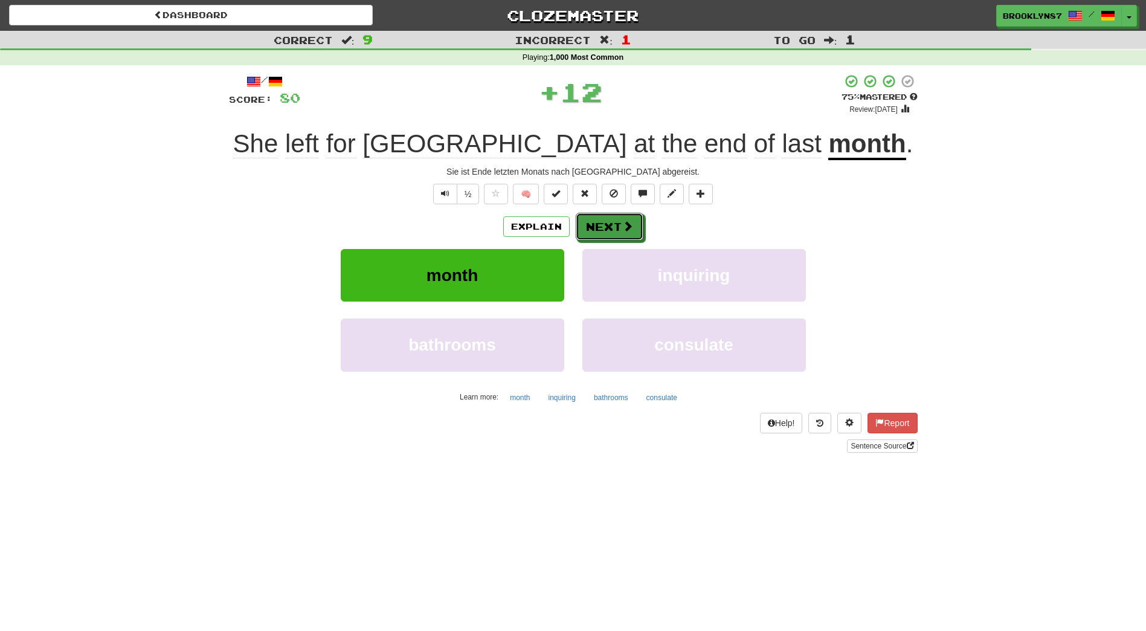
drag, startPoint x: 609, startPoint y: 231, endPoint x: 222, endPoint y: 284, distance: 390.3
click at [607, 233] on button "Next" at bounding box center [610, 227] width 68 height 28
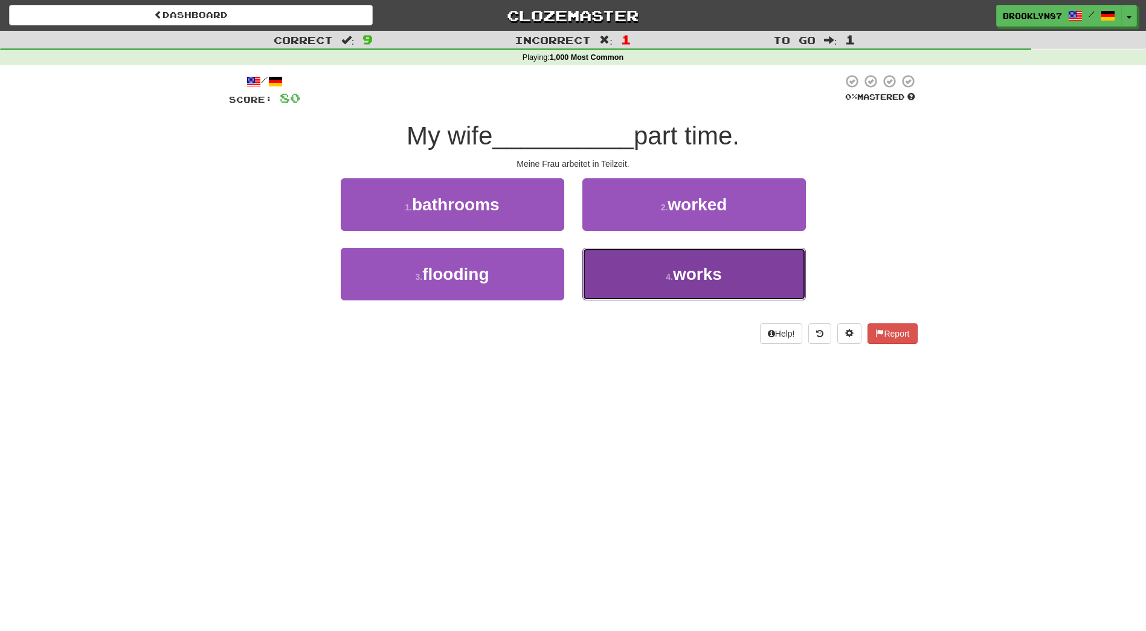
click at [651, 276] on button "4 . works" at bounding box center [695, 274] width 224 height 53
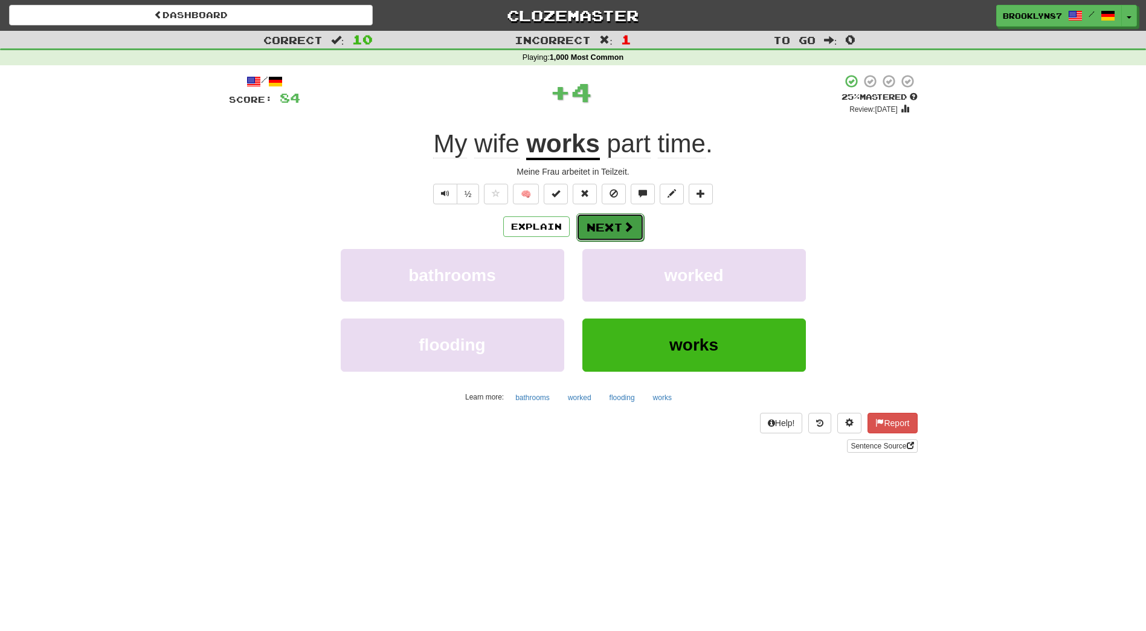
click at [615, 222] on button "Next" at bounding box center [610, 227] width 68 height 28
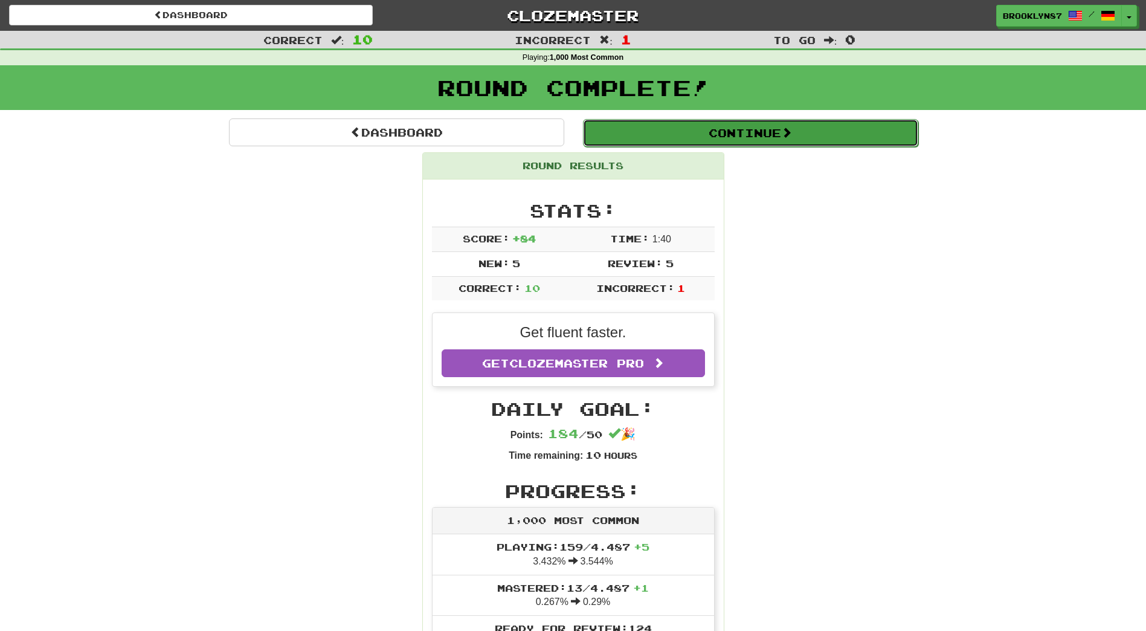
click at [786, 135] on span at bounding box center [786, 132] width 11 height 11
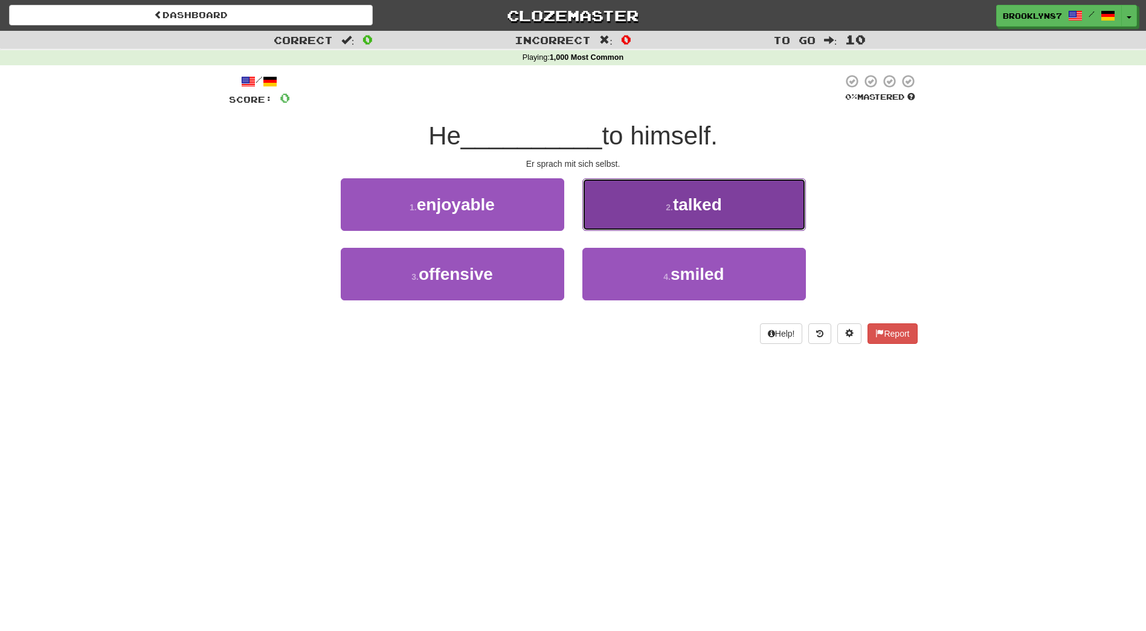
click at [648, 218] on button "2 . talked" at bounding box center [695, 204] width 224 height 53
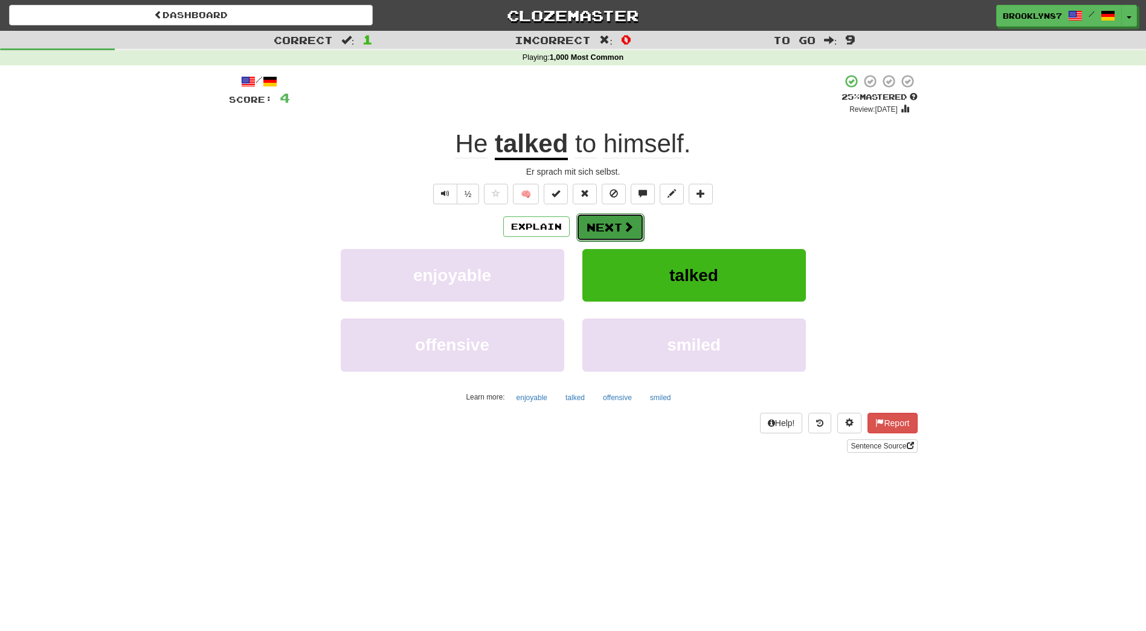
click at [609, 225] on button "Next" at bounding box center [610, 227] width 68 height 28
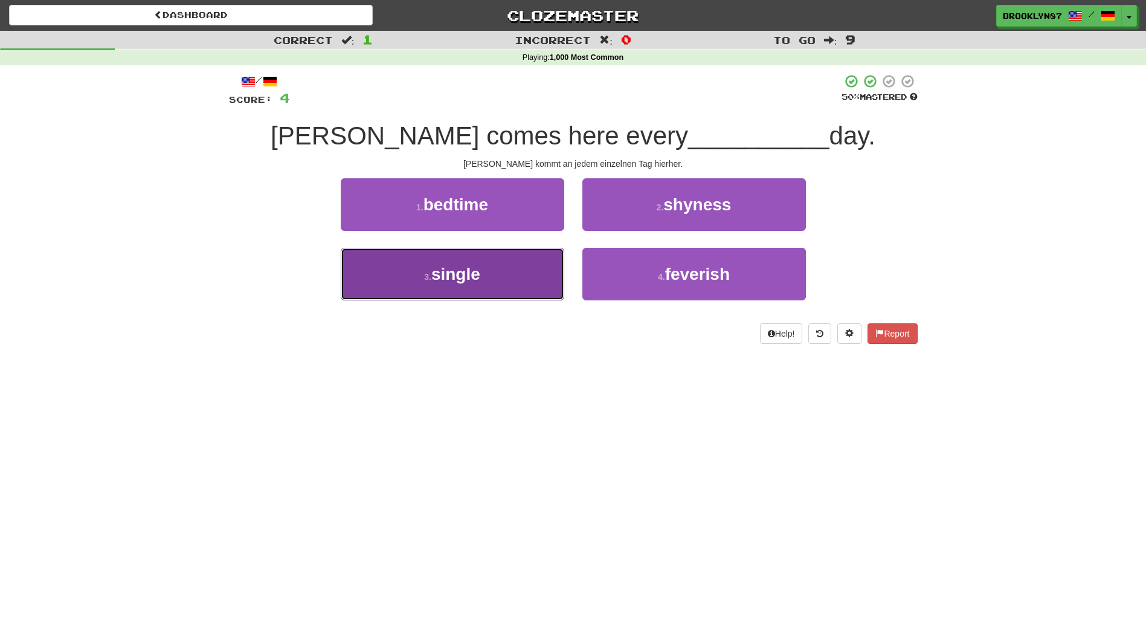
click at [503, 265] on button "3 . single" at bounding box center [453, 274] width 224 height 53
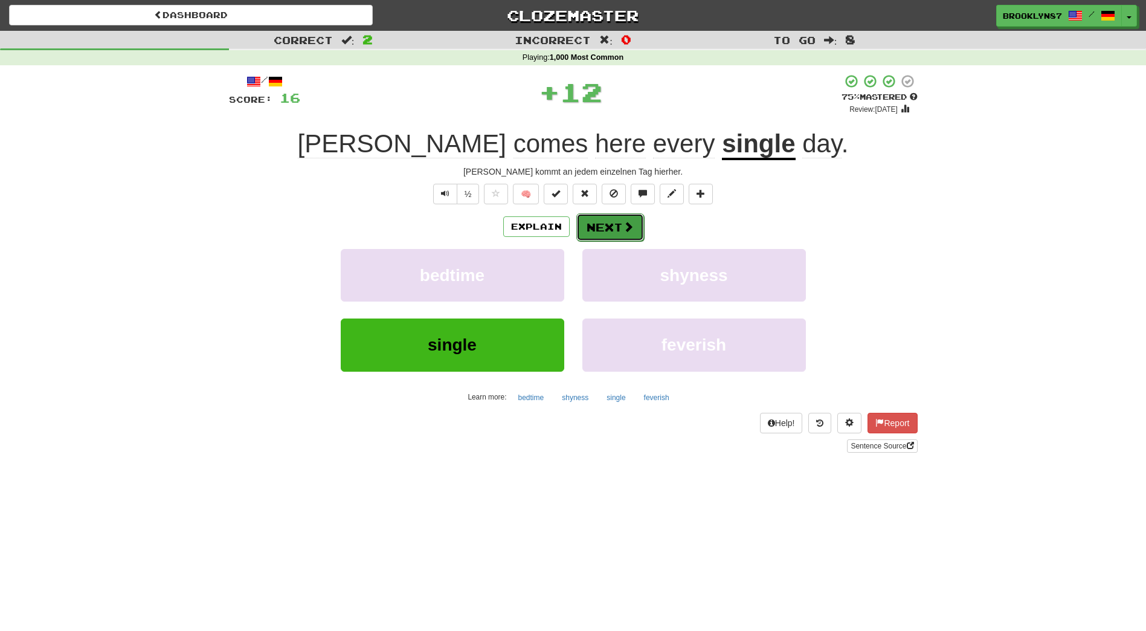
click at [618, 225] on button "Next" at bounding box center [610, 227] width 68 height 28
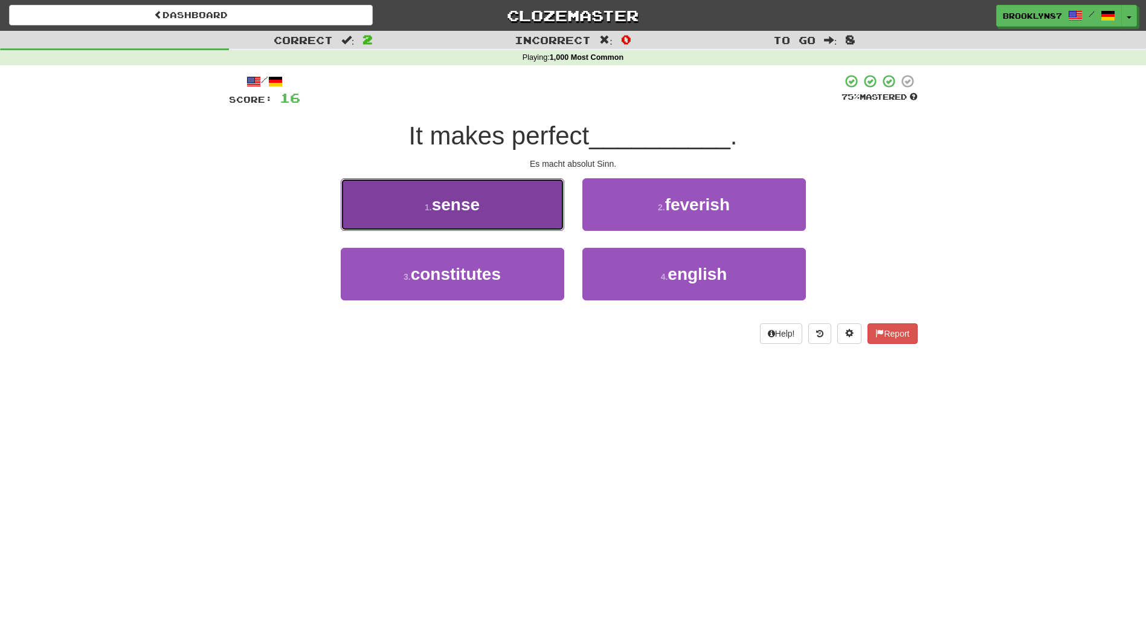
click at [508, 218] on button "1 . sense" at bounding box center [453, 204] width 224 height 53
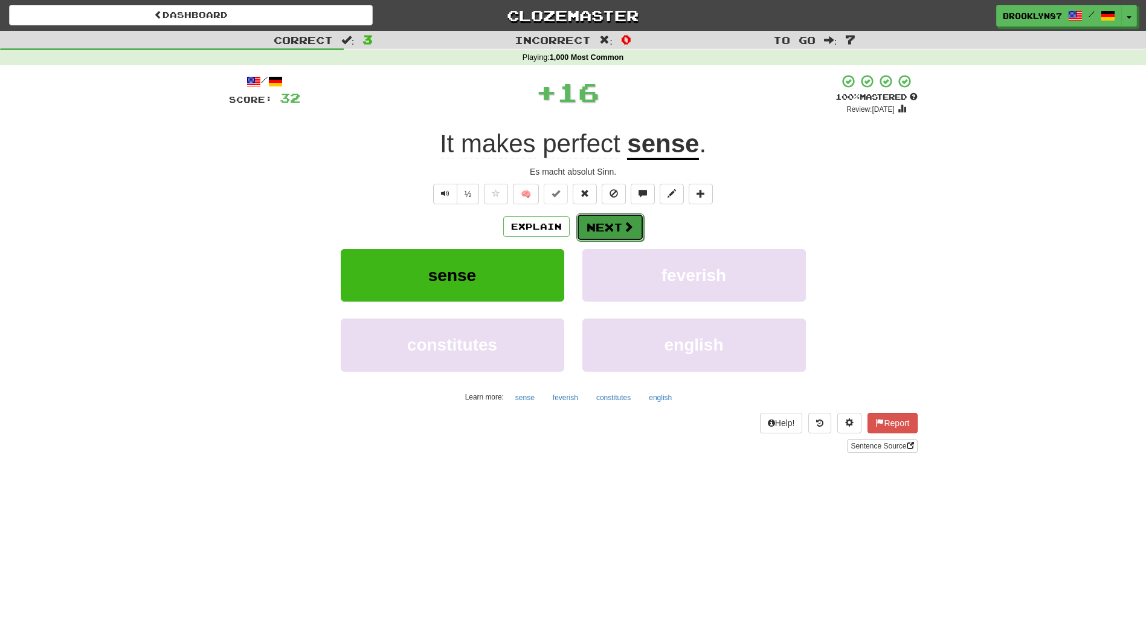
click at [623, 227] on span at bounding box center [628, 226] width 11 height 11
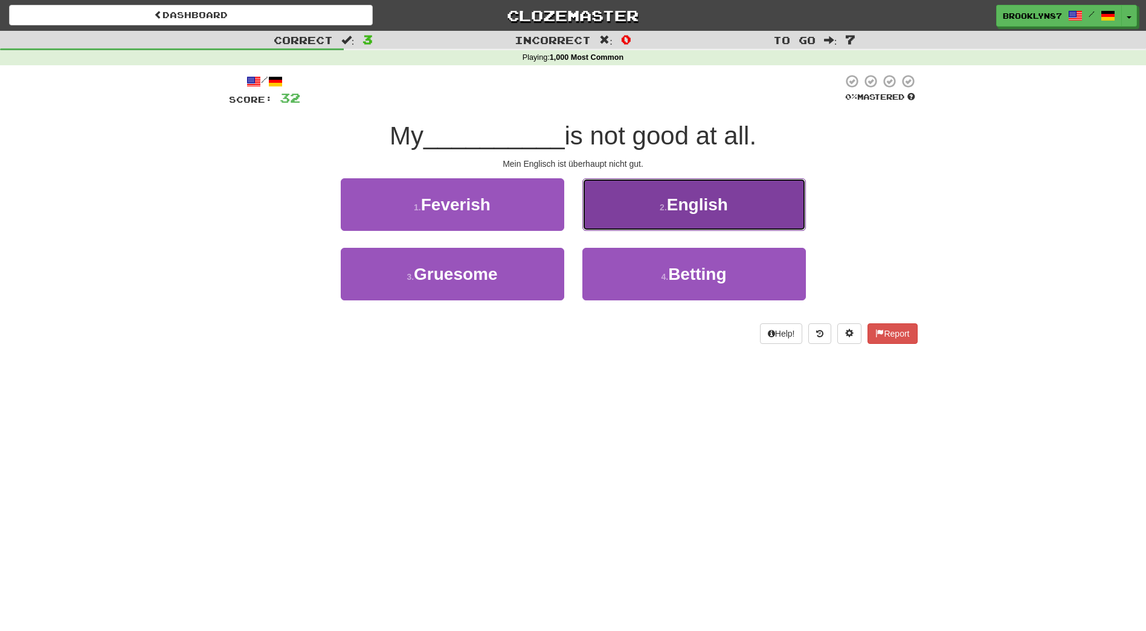
click at [697, 222] on button "2 . English" at bounding box center [695, 204] width 224 height 53
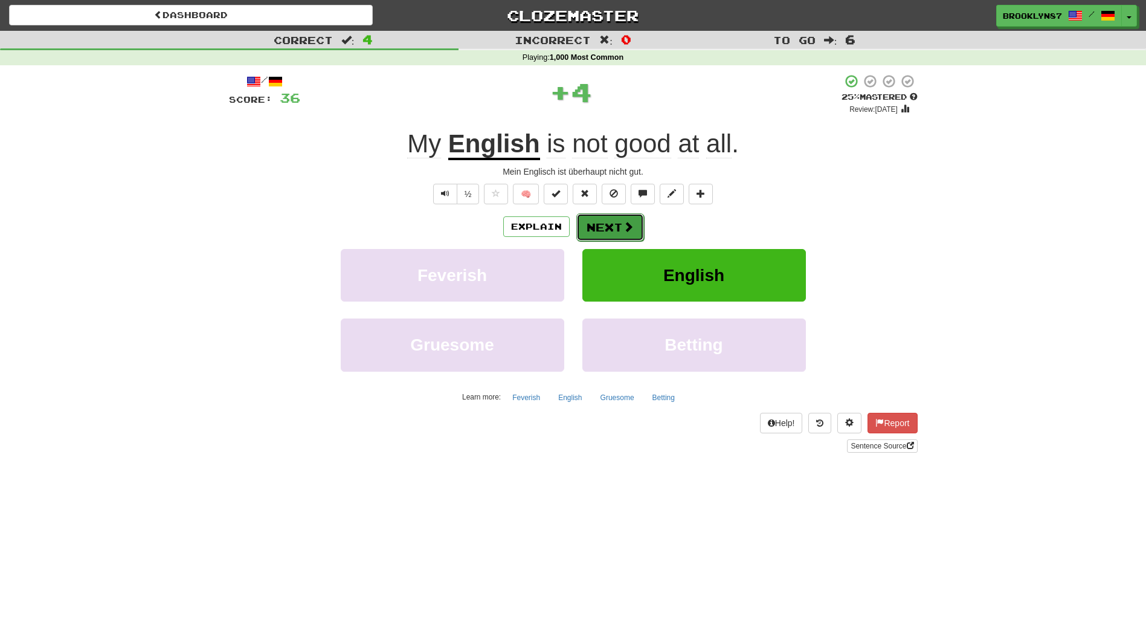
click at [628, 234] on button "Next" at bounding box center [610, 227] width 68 height 28
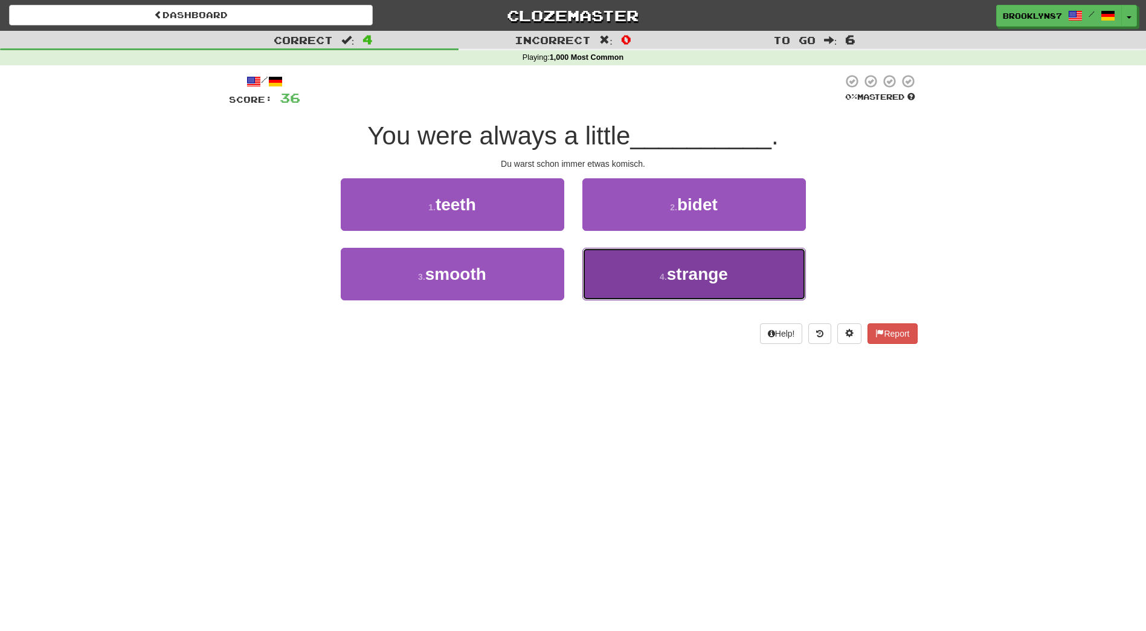
click at [692, 279] on span "strange" at bounding box center [697, 274] width 61 height 19
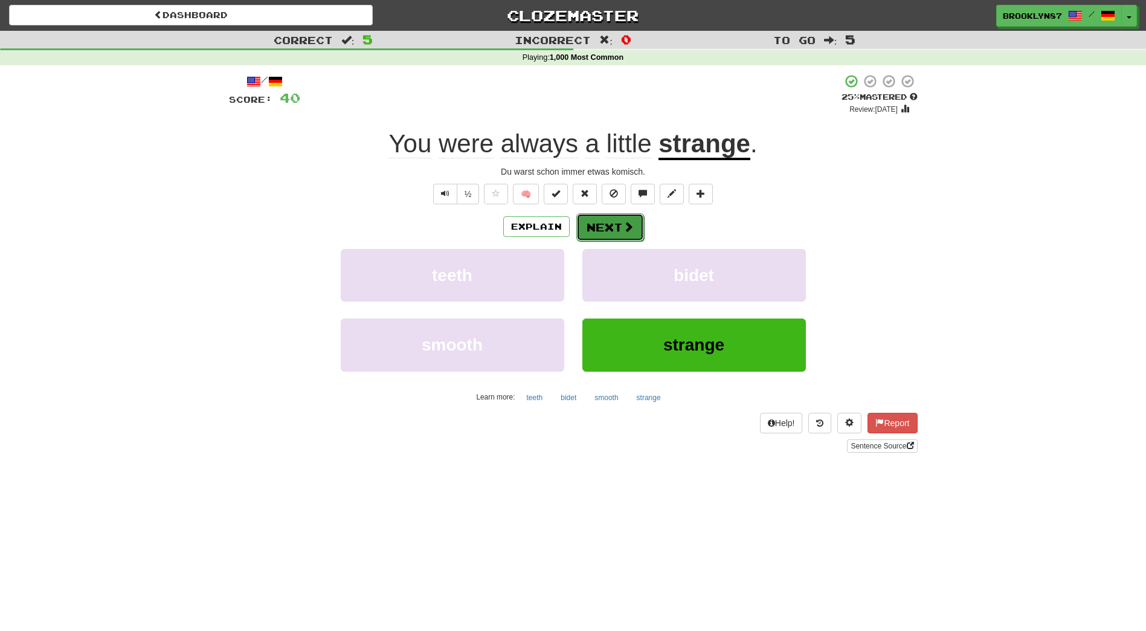
click at [612, 225] on button "Next" at bounding box center [610, 227] width 68 height 28
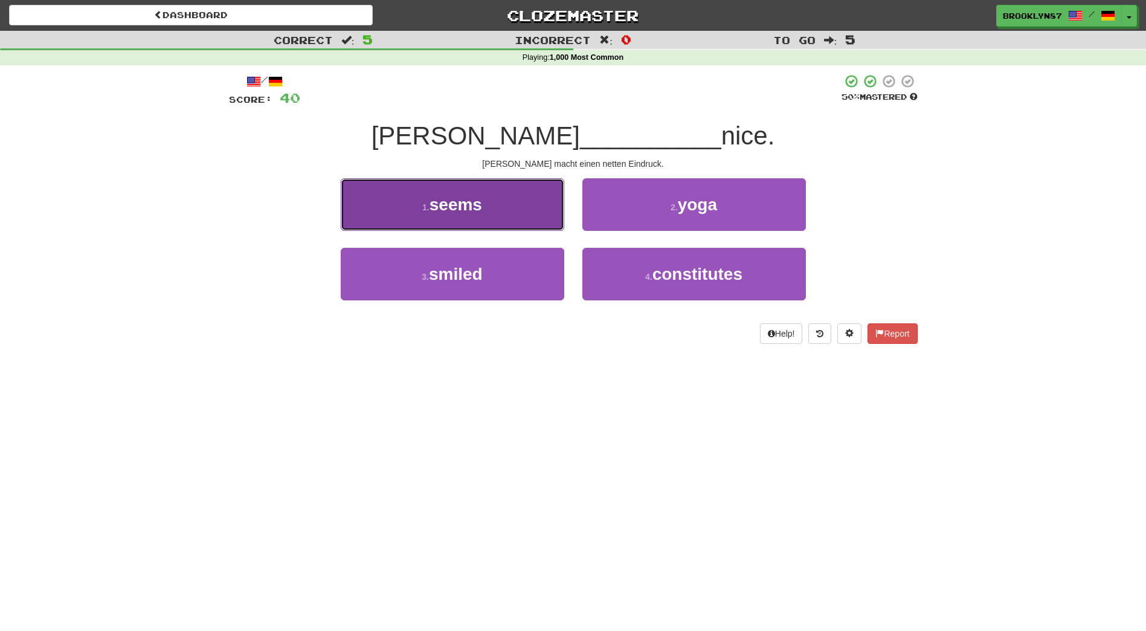
click at [509, 219] on button "1 . seems" at bounding box center [453, 204] width 224 height 53
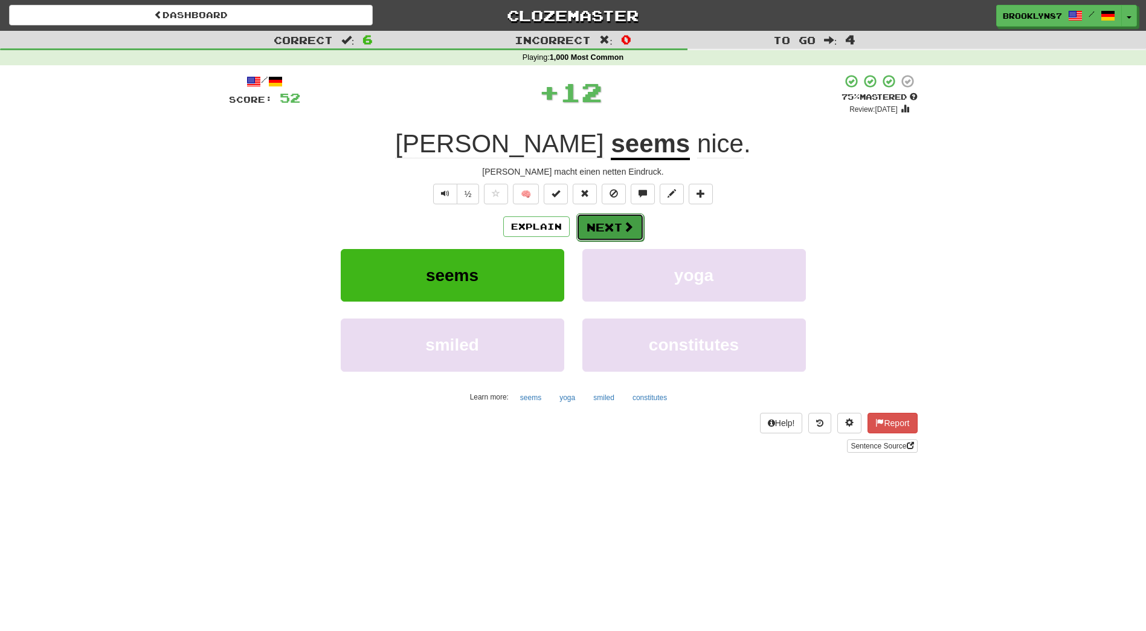
click at [635, 231] on button "Next" at bounding box center [610, 227] width 68 height 28
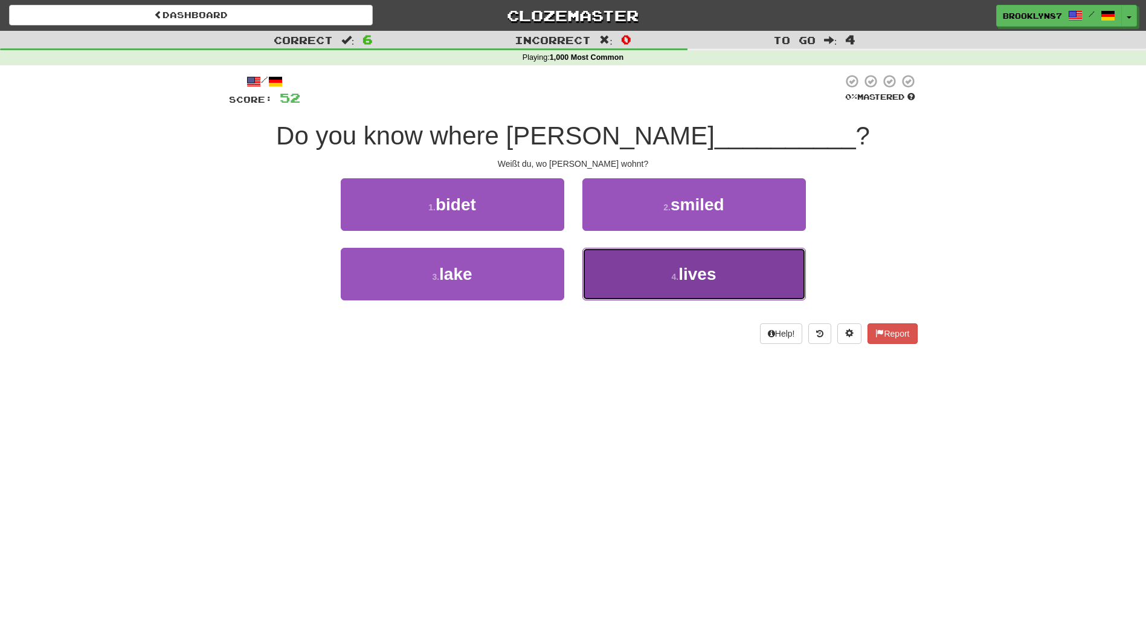
click at [698, 285] on button "4 . lives" at bounding box center [695, 274] width 224 height 53
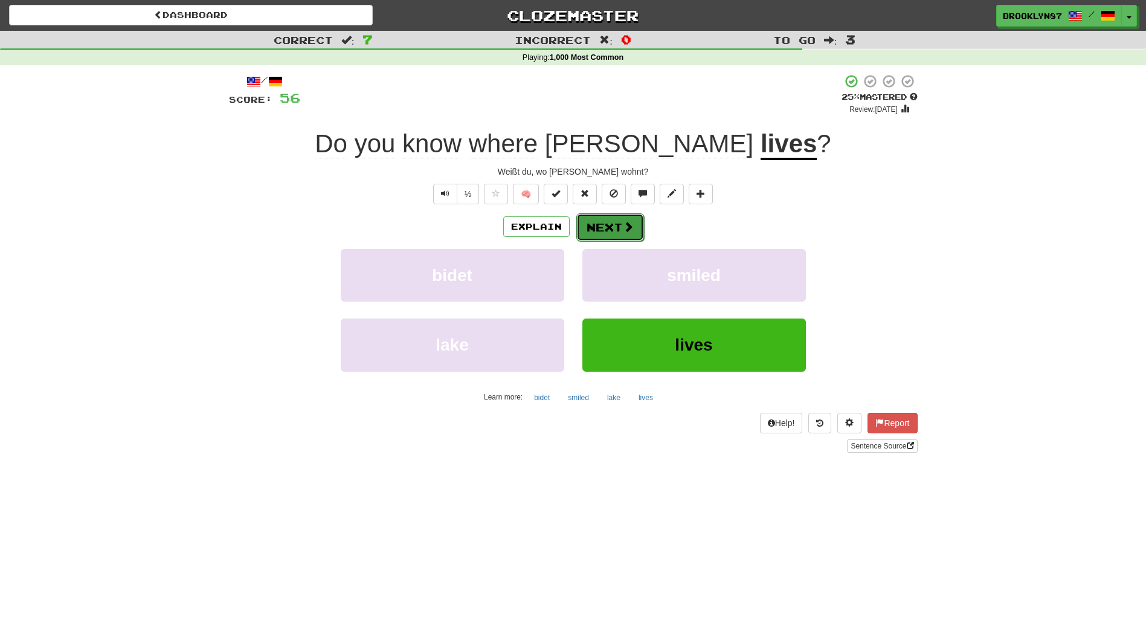
click at [609, 228] on button "Next" at bounding box center [610, 227] width 68 height 28
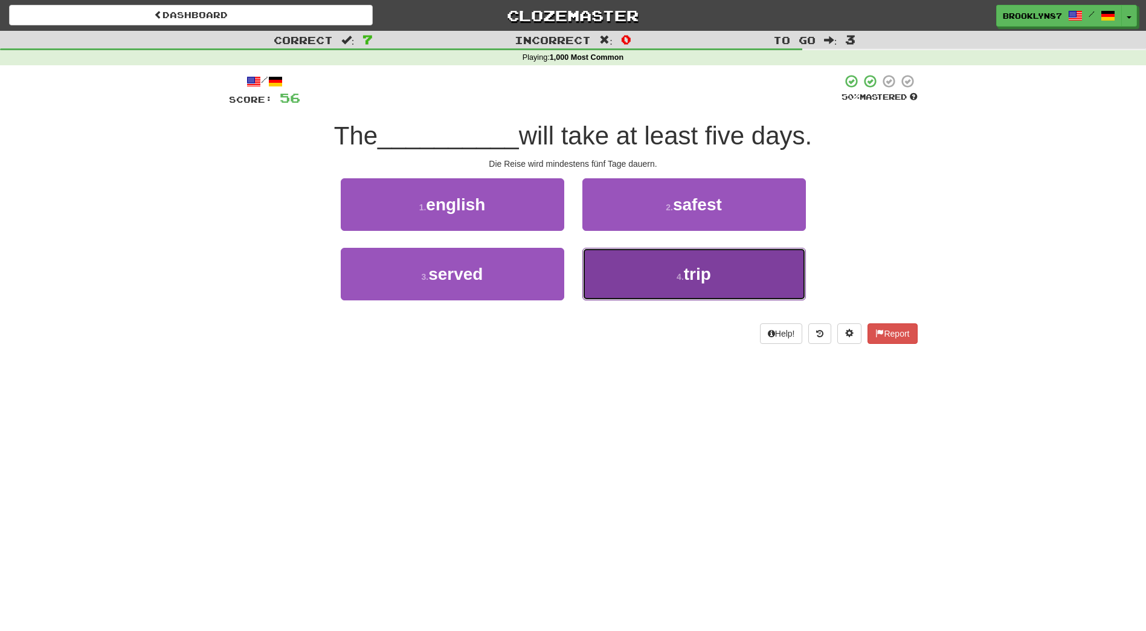
click at [699, 267] on span "trip" at bounding box center [697, 274] width 27 height 19
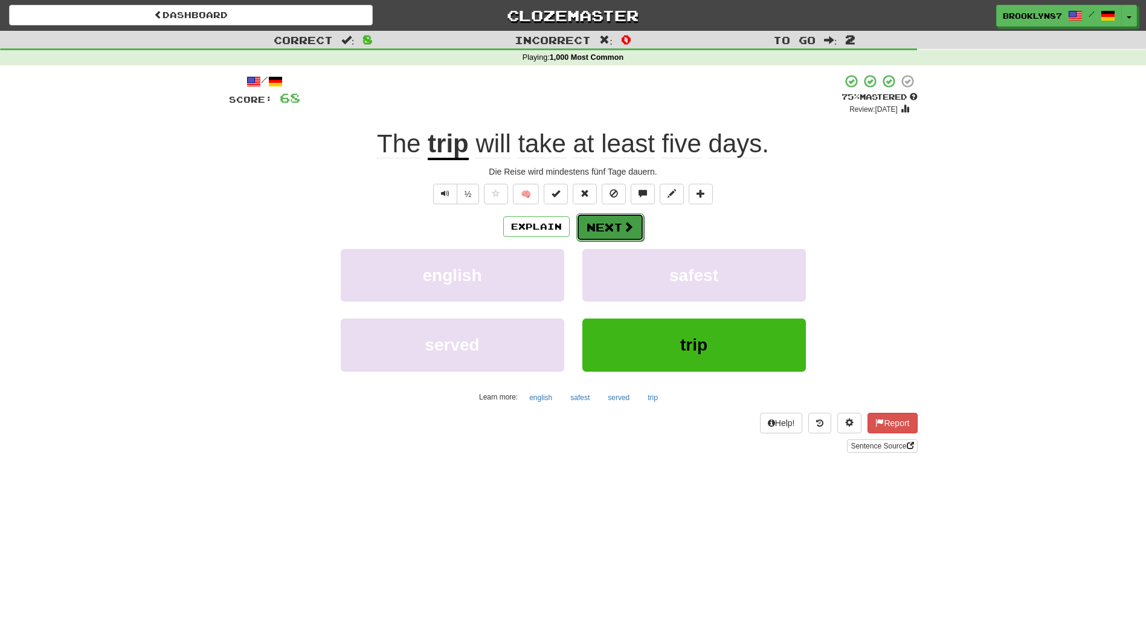
click at [600, 225] on button "Next" at bounding box center [610, 227] width 68 height 28
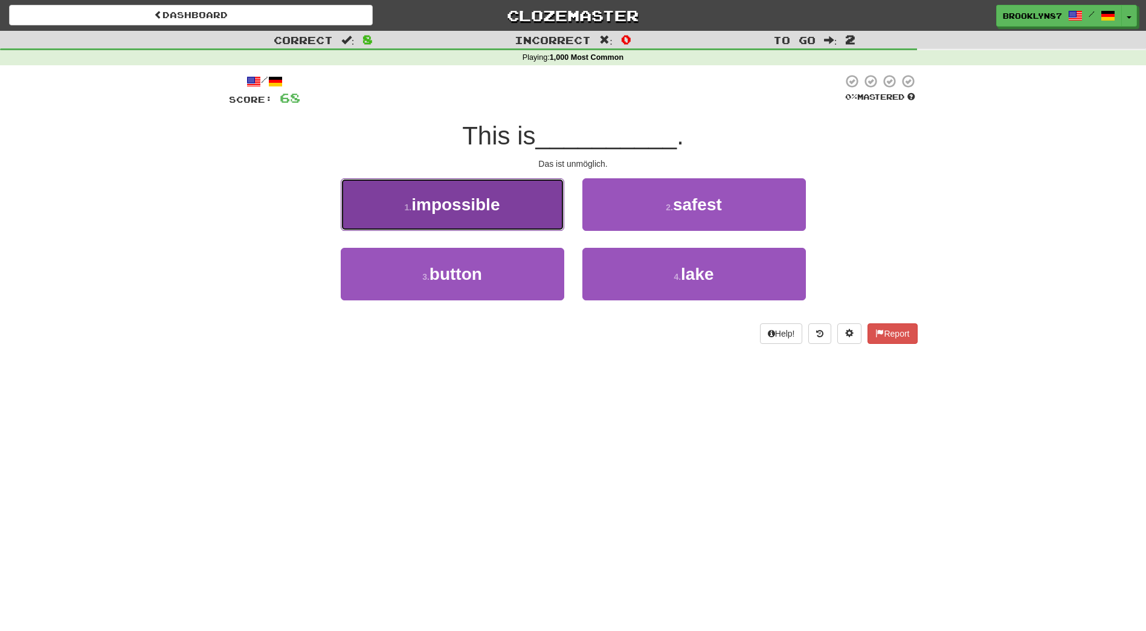
click at [500, 213] on span "impossible" at bounding box center [456, 204] width 88 height 19
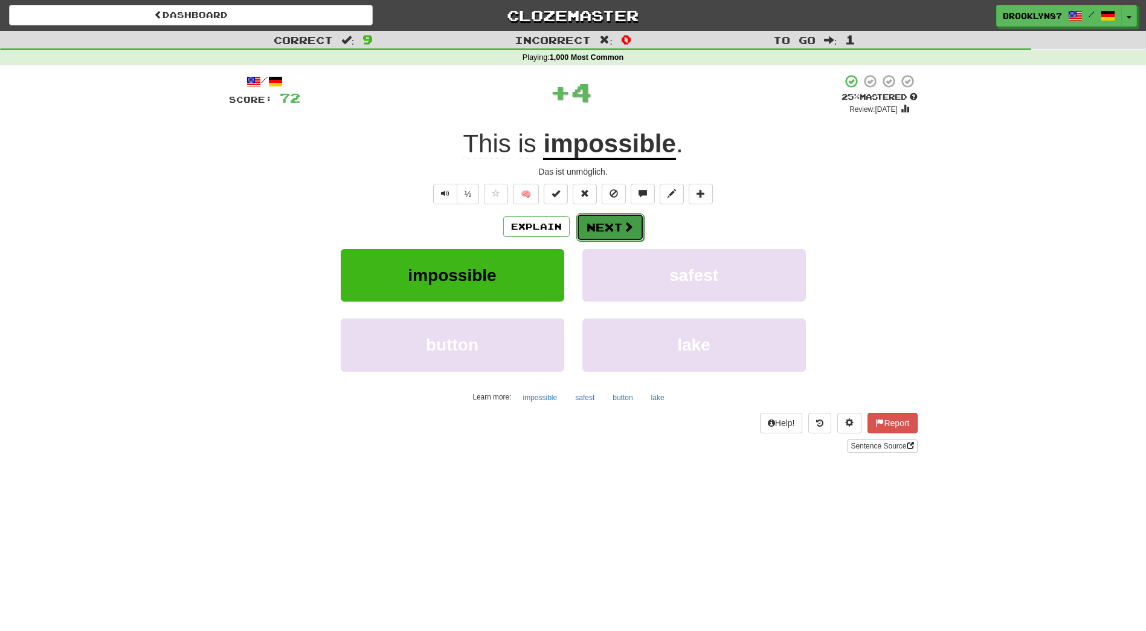
click at [637, 231] on button "Next" at bounding box center [610, 227] width 68 height 28
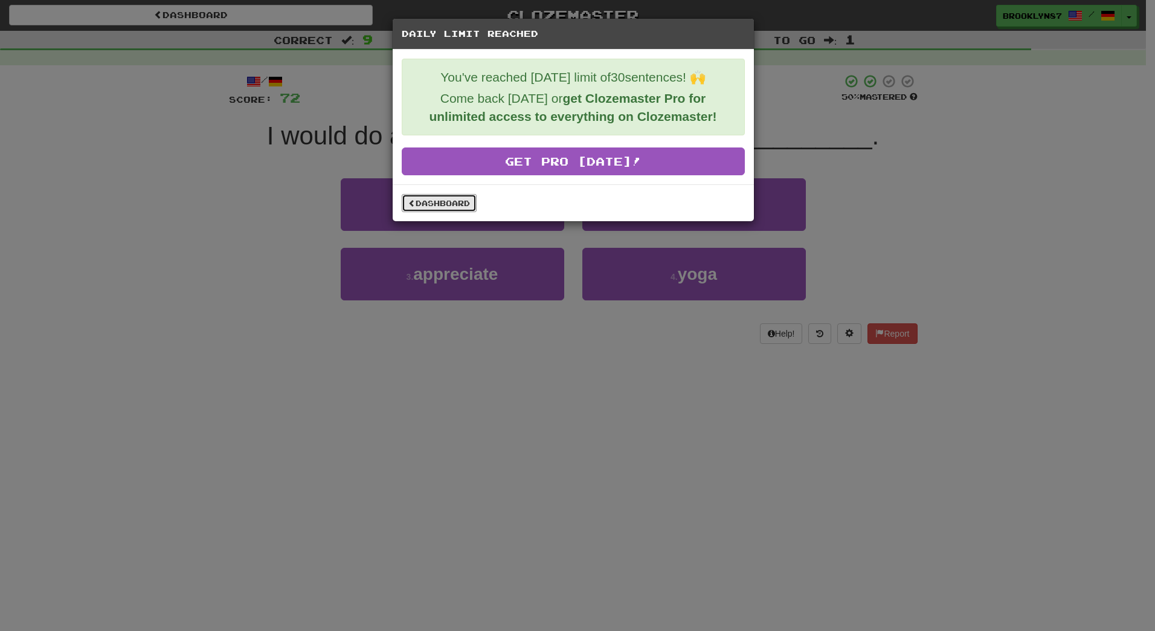
drag, startPoint x: 439, startPoint y: 206, endPoint x: 368, endPoint y: 206, distance: 71.3
click at [439, 206] on link "Dashboard" at bounding box center [439, 203] width 75 height 18
